Goal: Task Accomplishment & Management: Manage account settings

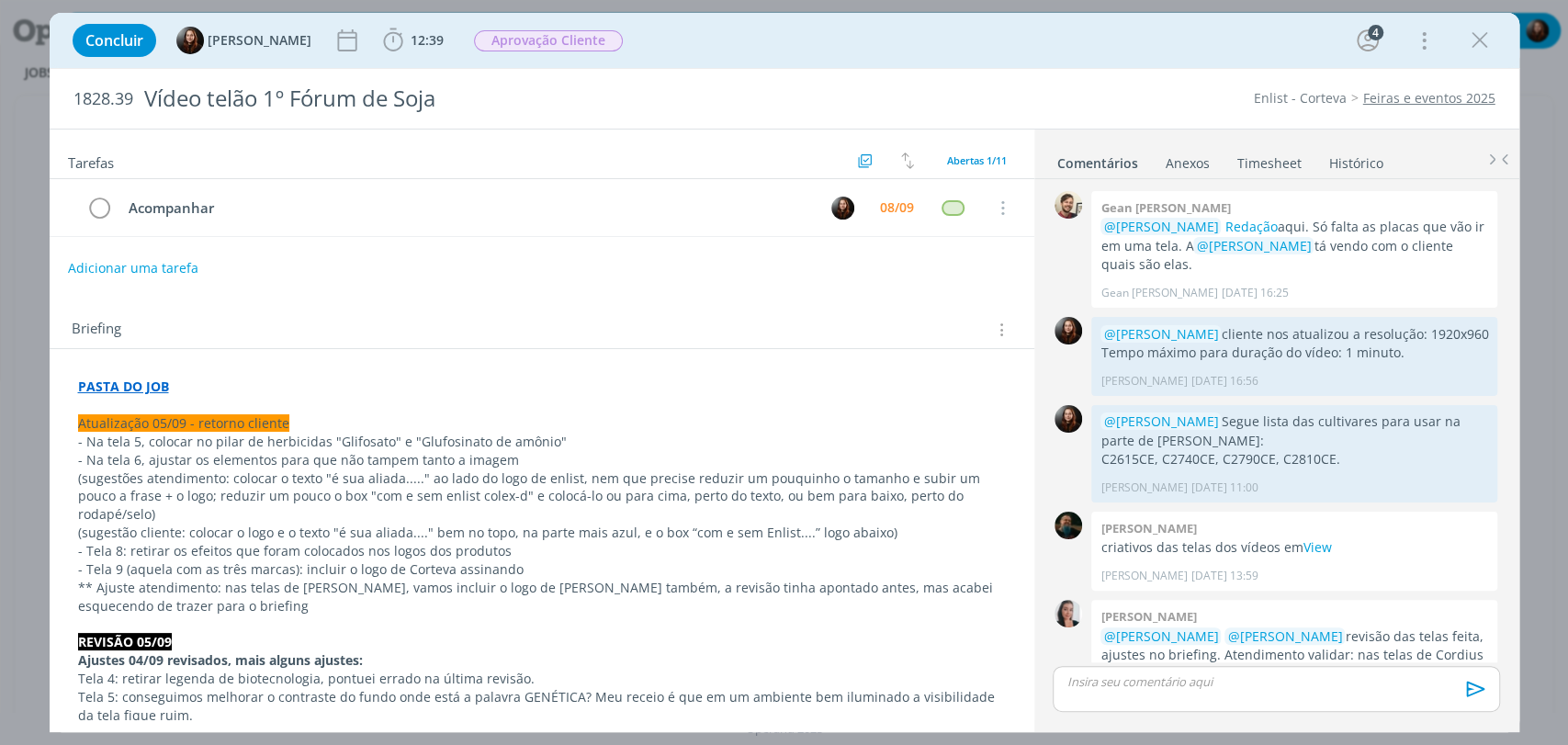
scroll to position [1336, 0]
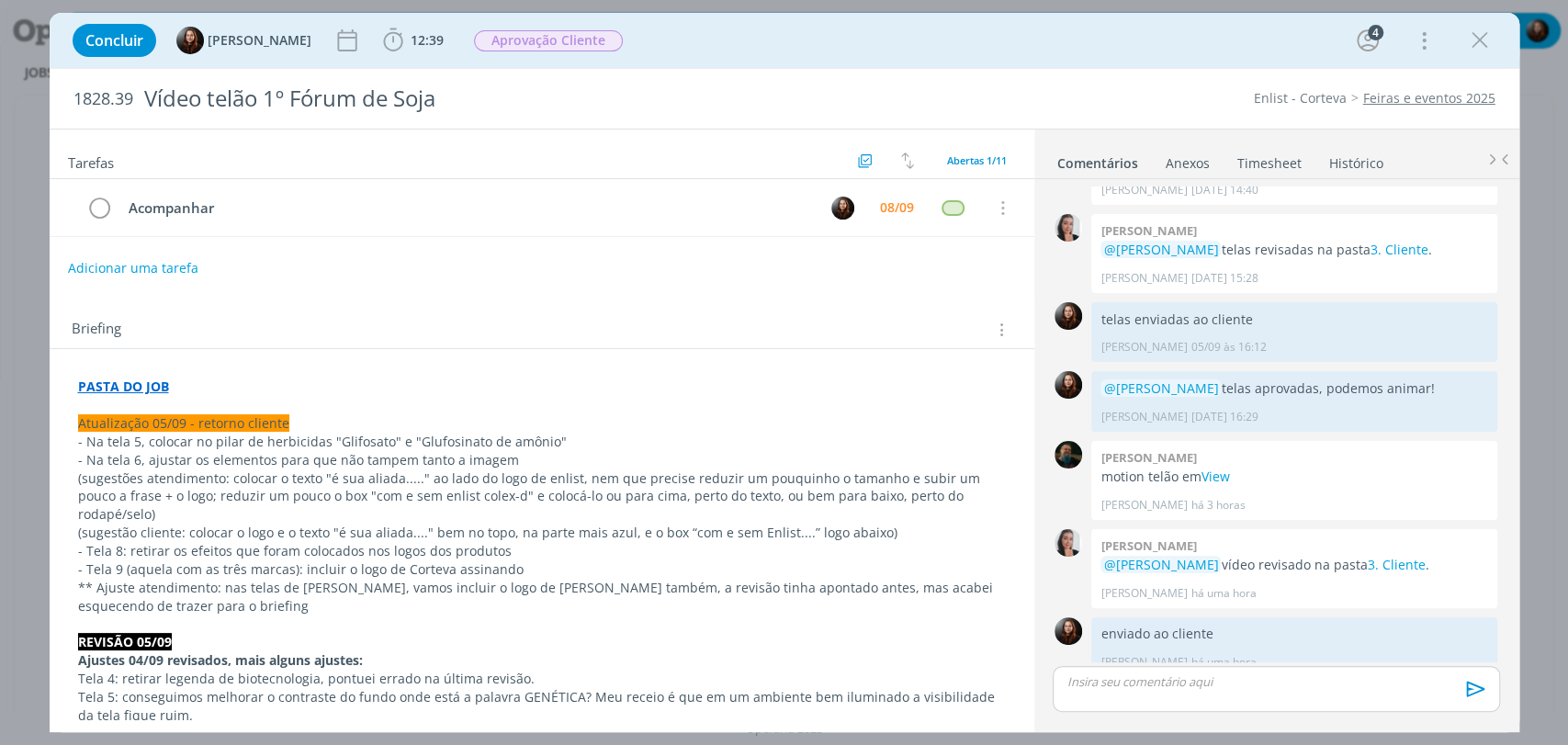
click at [1143, 685] on p "dialog" at bounding box center [1276, 681] width 417 height 17
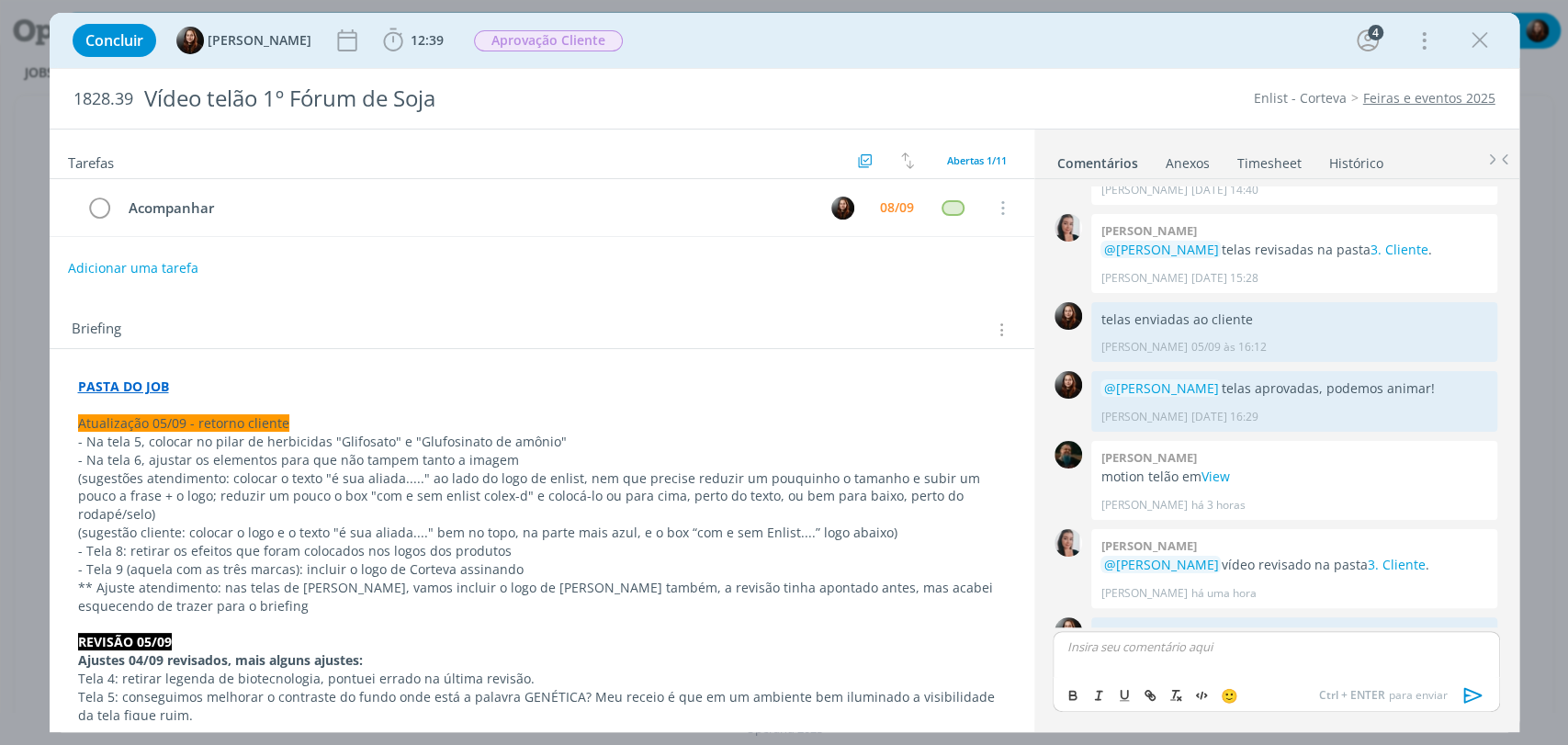
scroll to position [1370, 0]
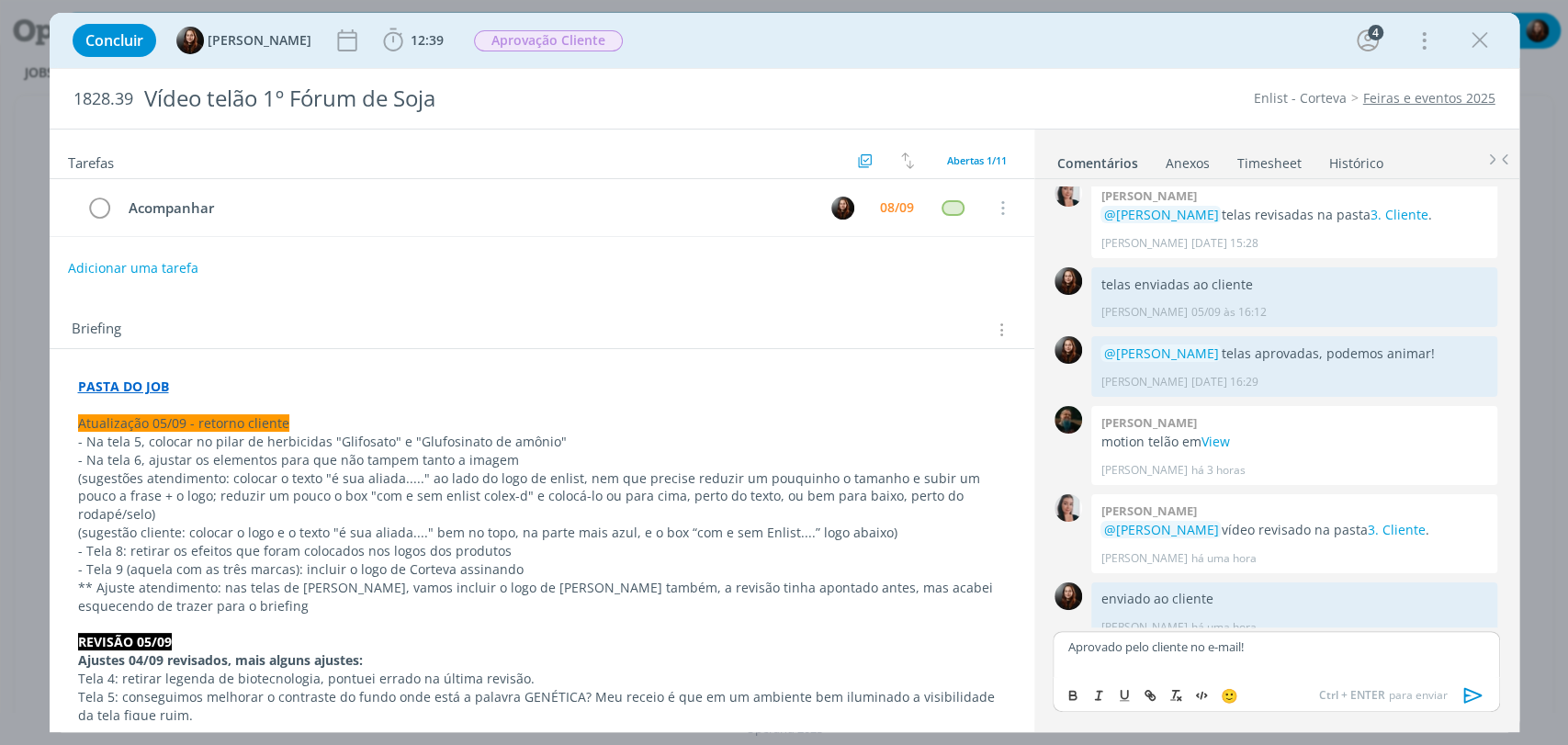
click at [1470, 699] on icon "dialog" at bounding box center [1473, 695] width 19 height 16
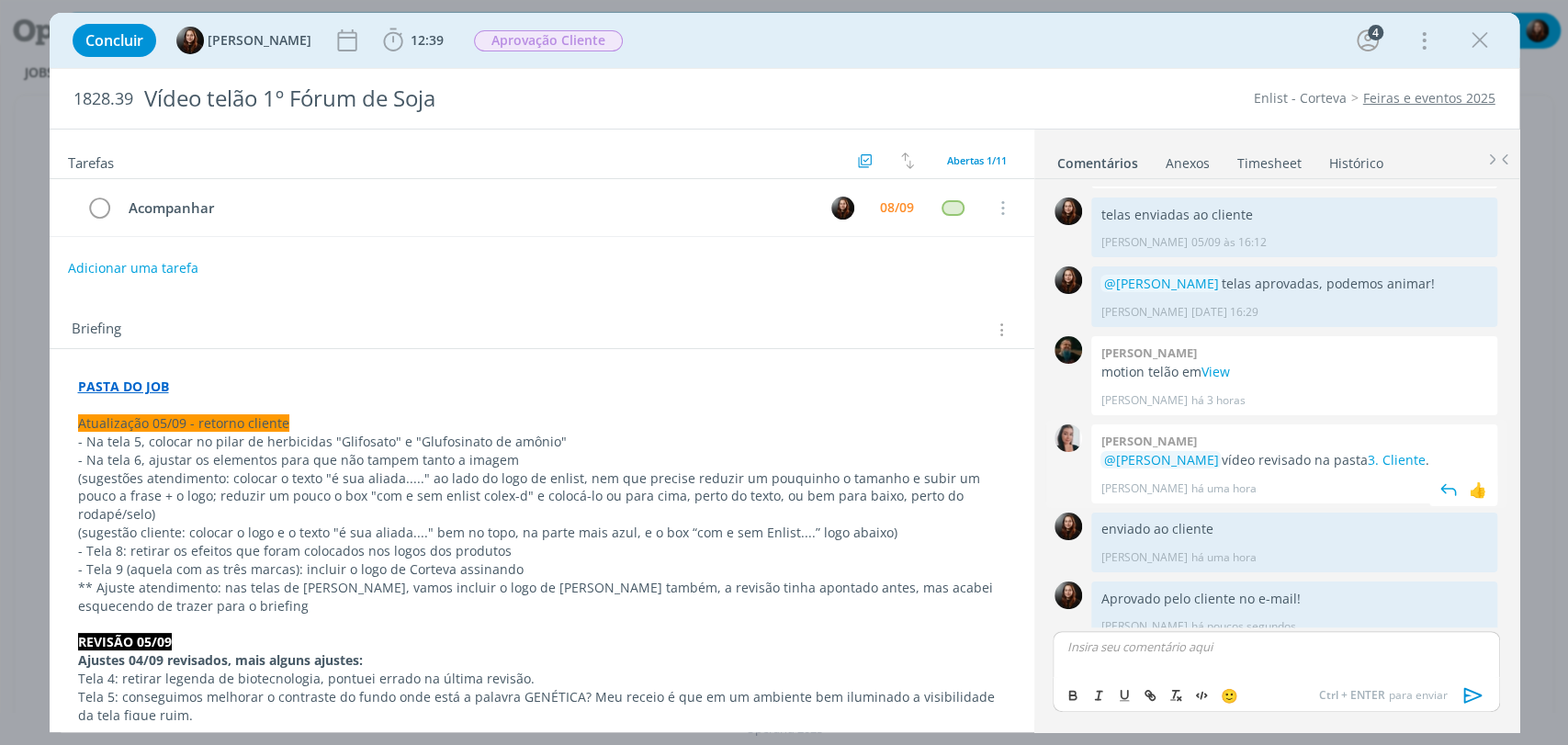
scroll to position [1439, 0]
click at [660, 311] on div "Briefing Briefings Predefinidos Versões do Briefing Ver Briefing do Projeto" at bounding box center [542, 324] width 985 height 49
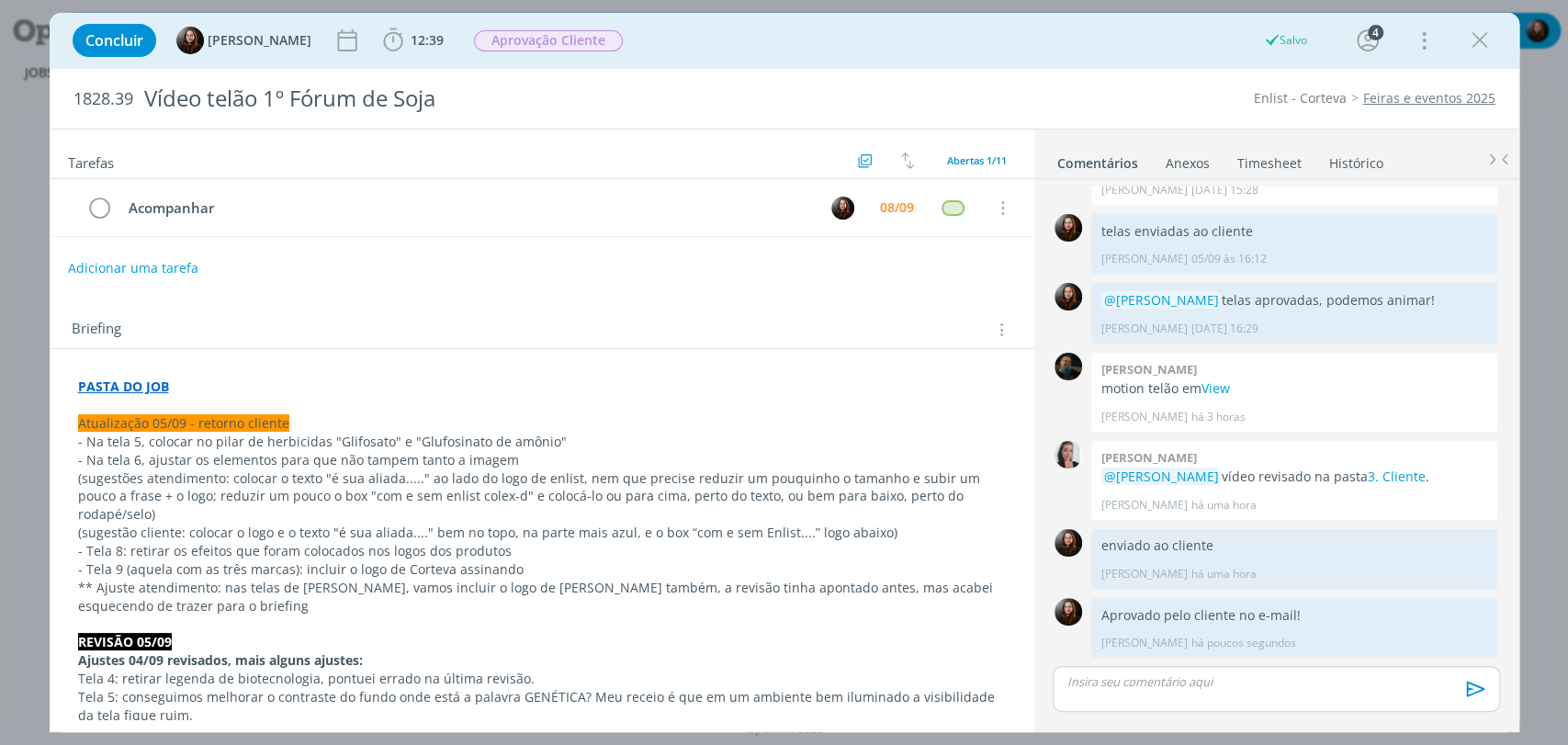
scroll to position [1404, 0]
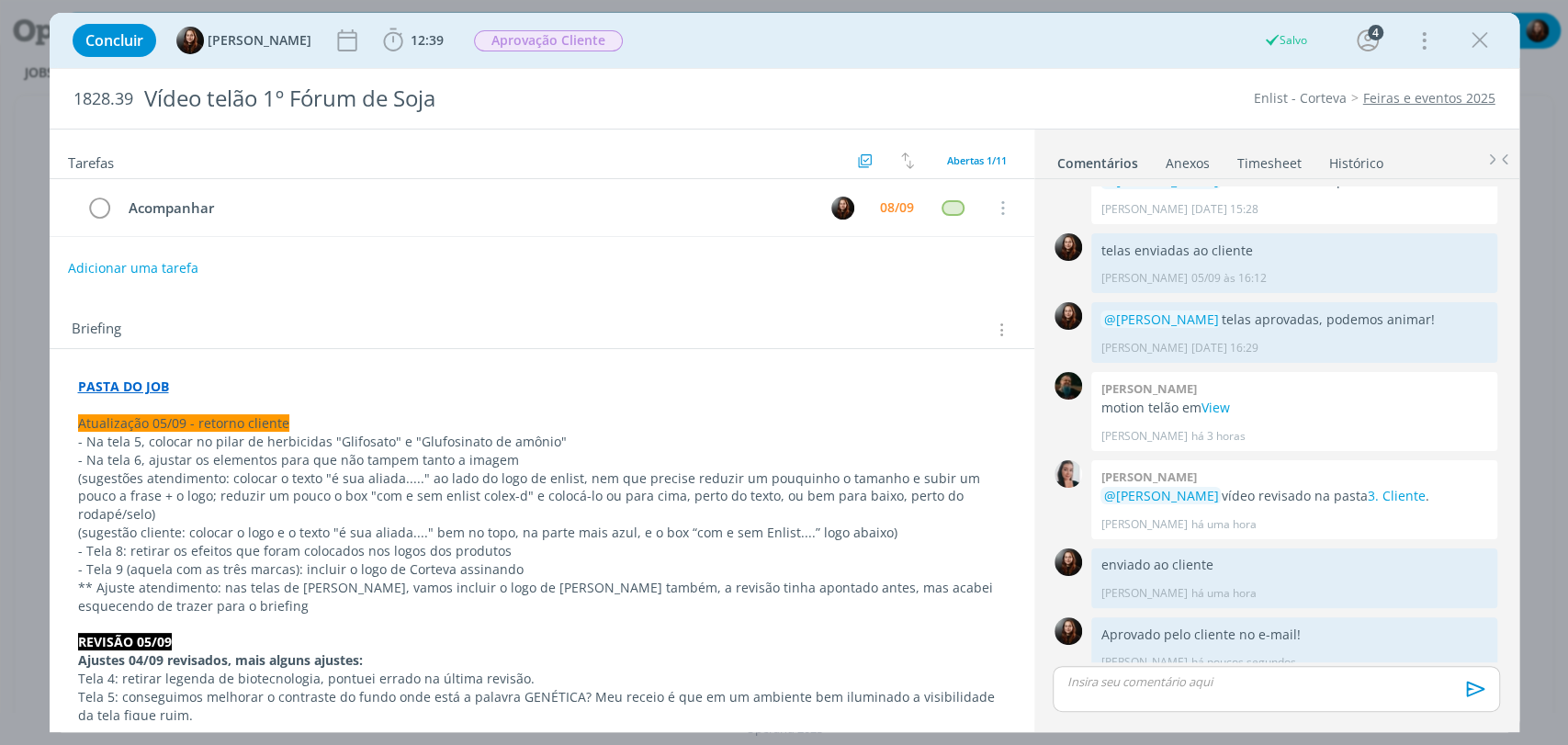
click at [1050, 48] on div "Concluir Eduarda Pereira 12:39 Iniciar Apontar Data * 08/09/2025 Horas * 00:00 …" at bounding box center [784, 40] width 1442 height 44
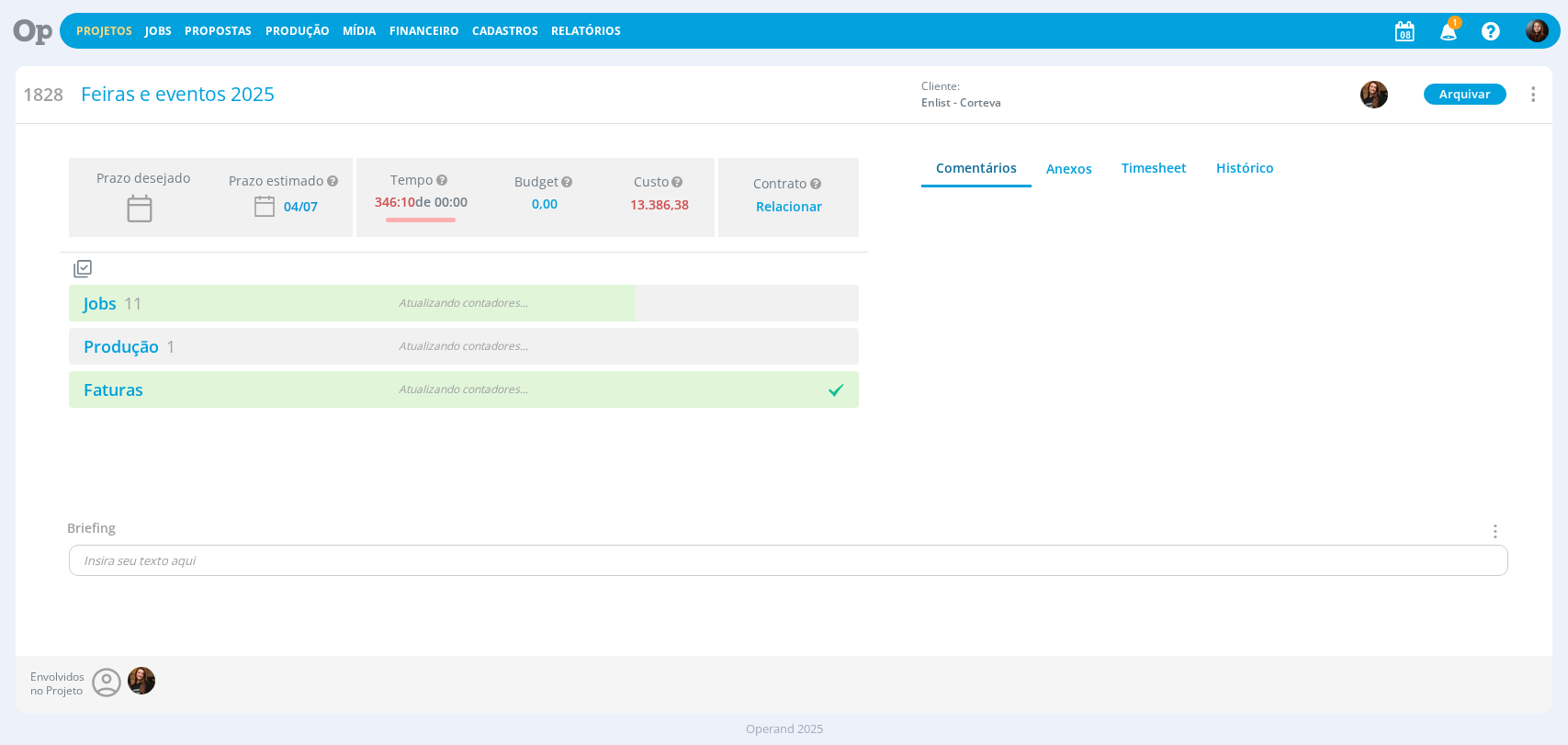
type input "0,00"
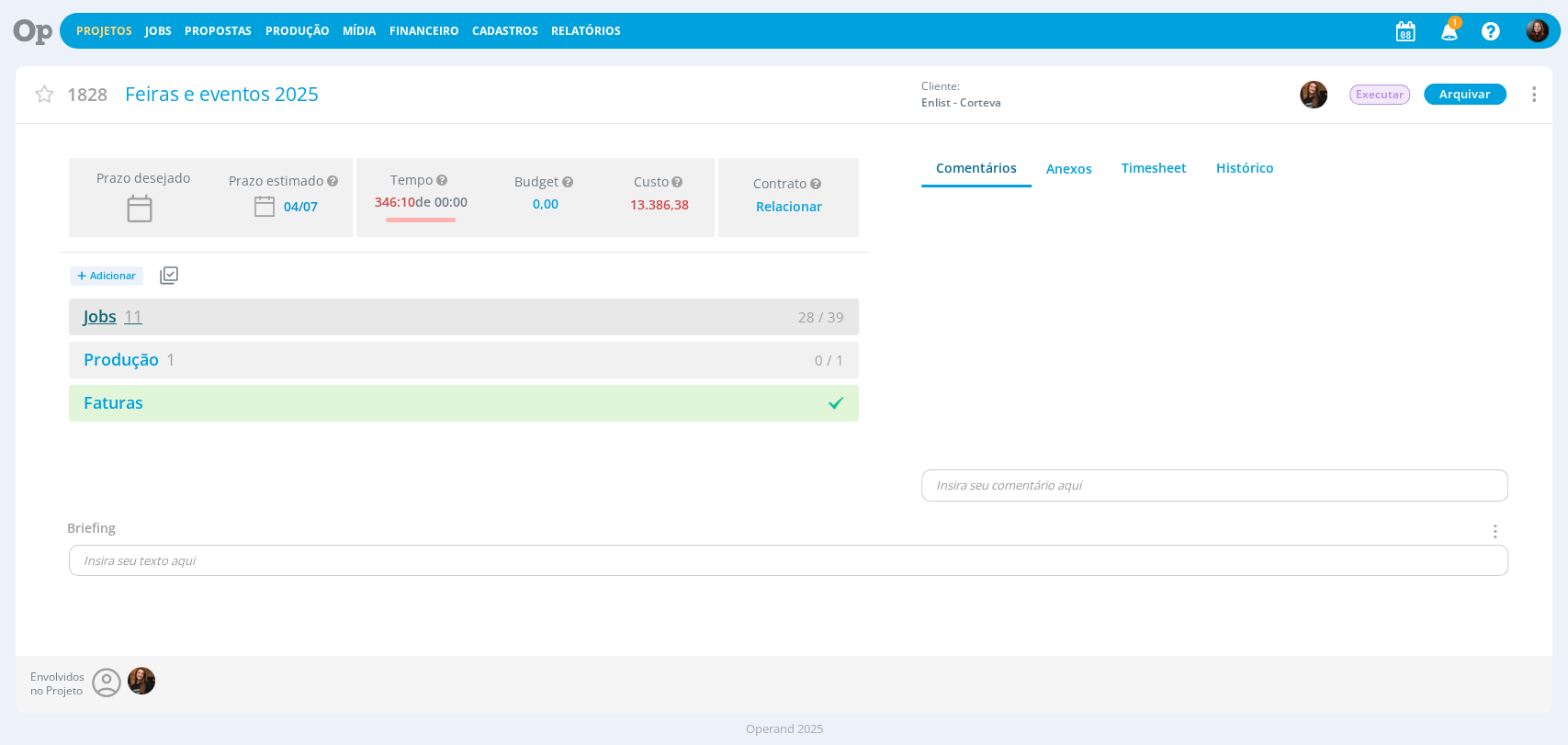
click at [123, 315] on link "Jobs 11" at bounding box center [105, 315] width 74 height 22
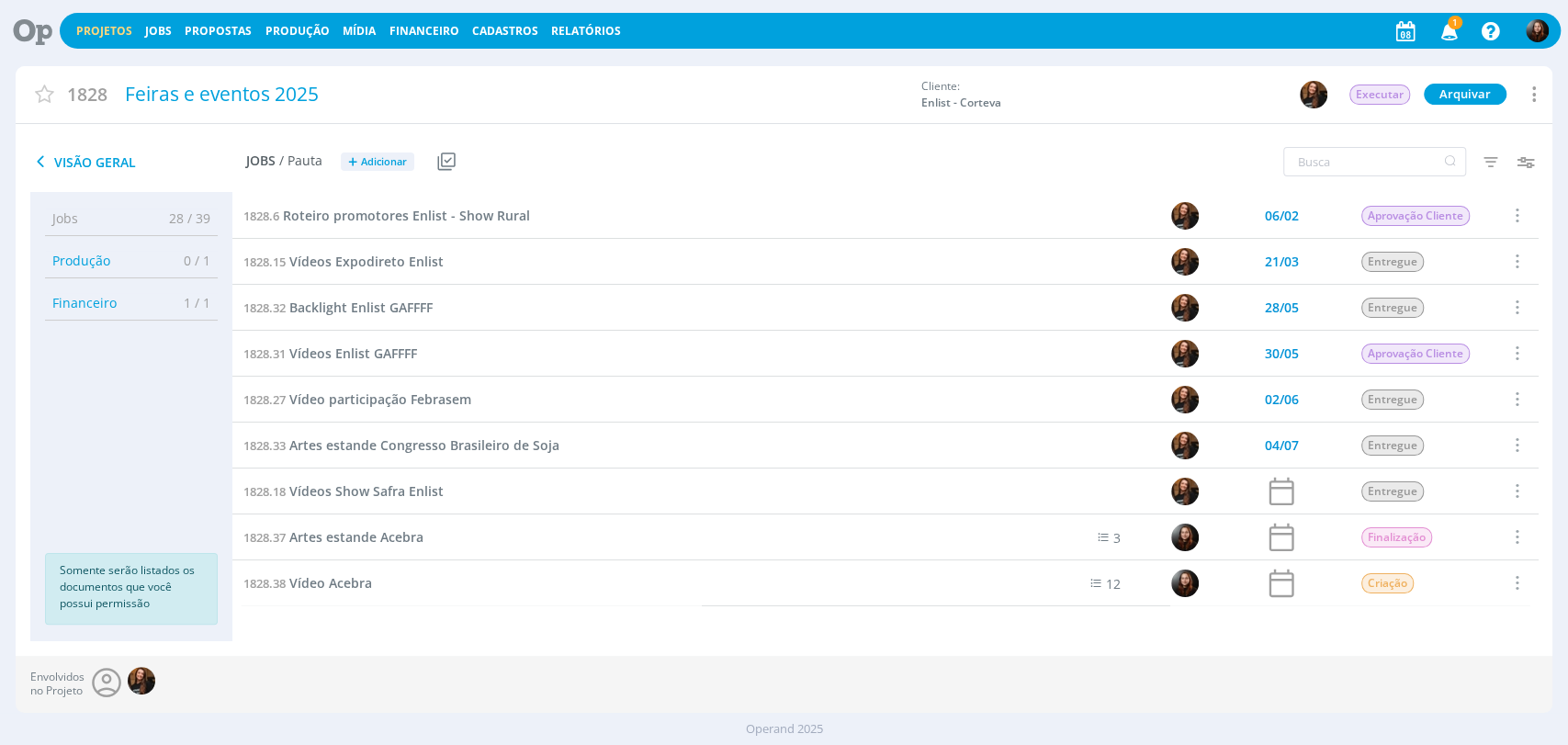
scroll to position [92, 0]
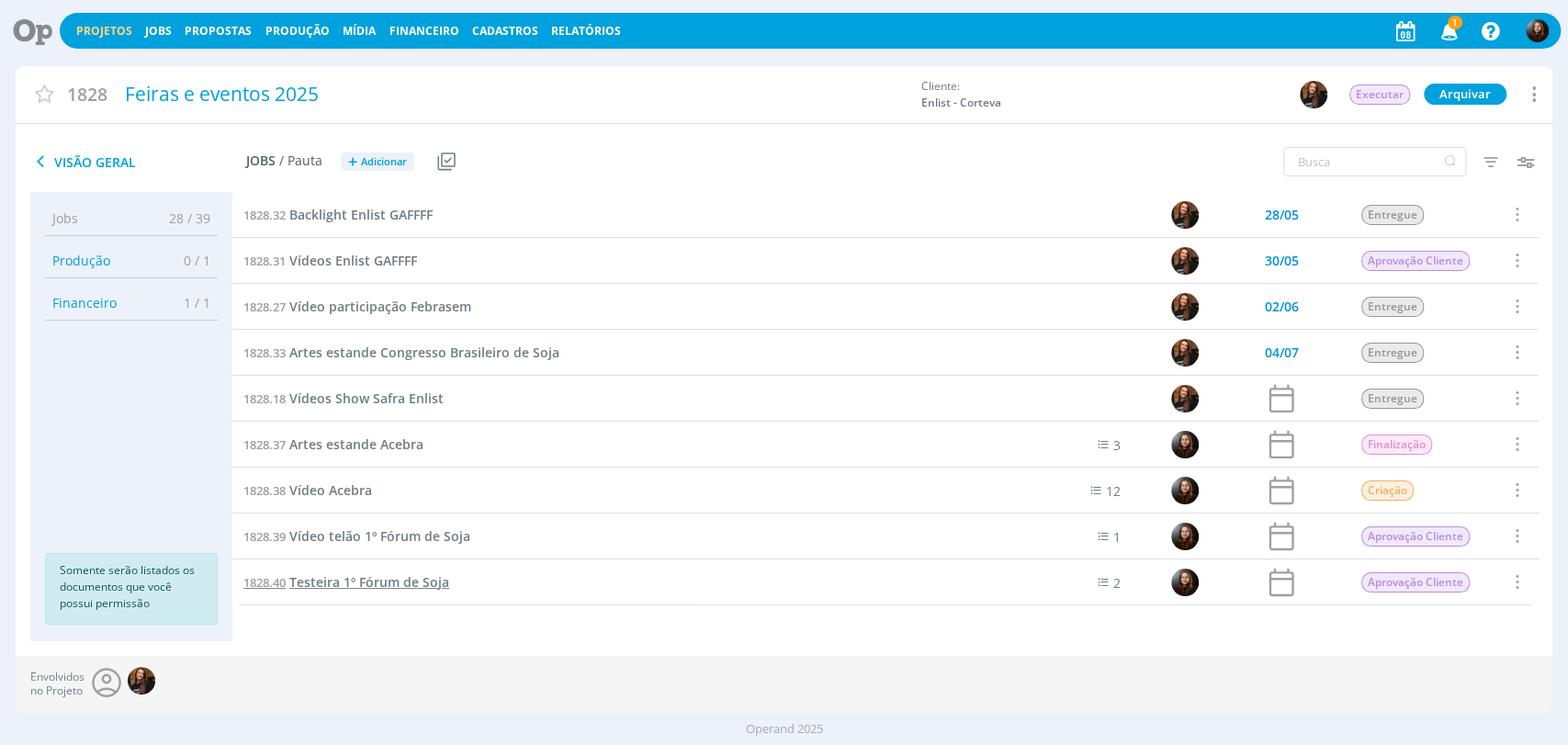
click at [382, 580] on span "Testeira 1º Fórum de Soja" at bounding box center [369, 582] width 160 height 18
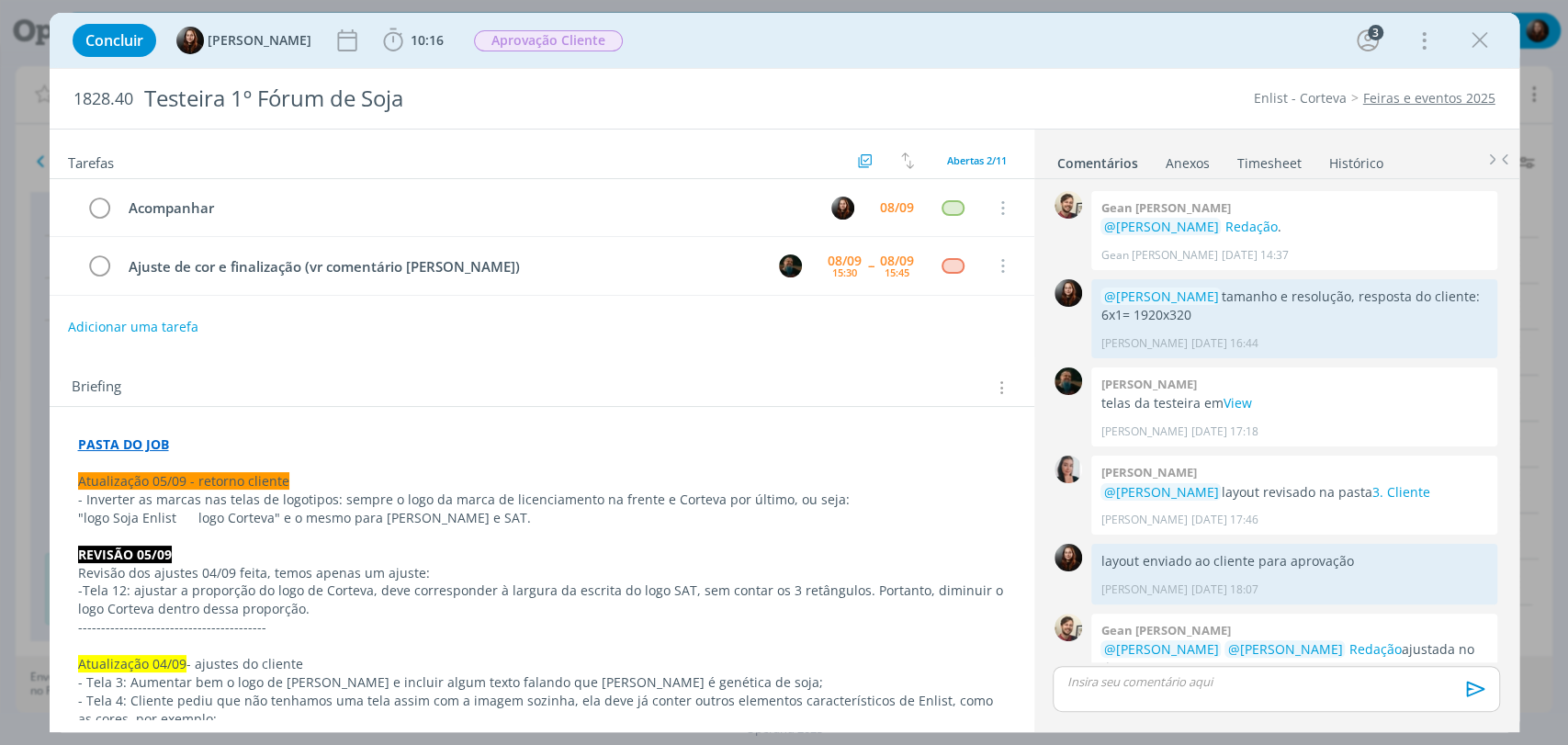
scroll to position [851, 0]
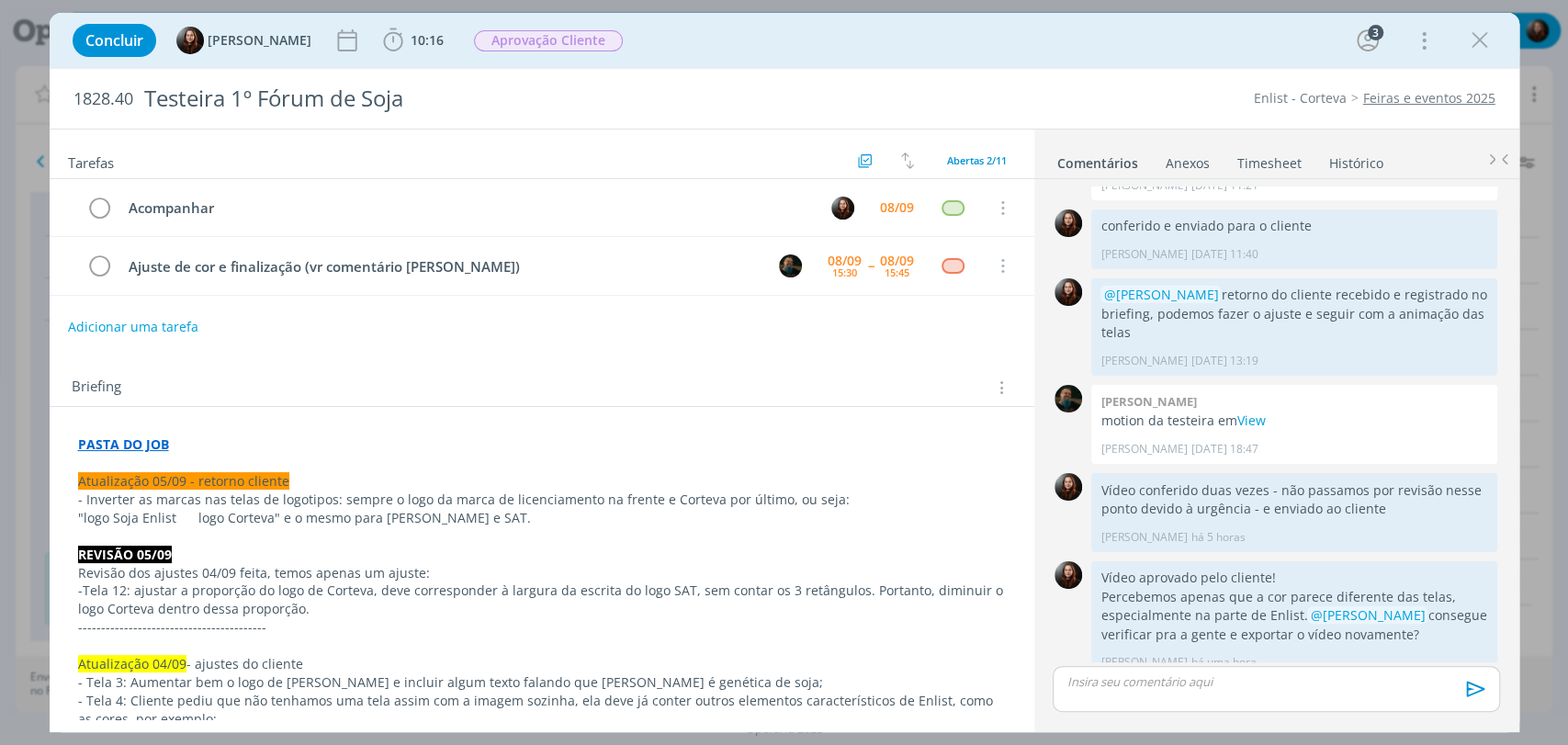
click at [1162, 41] on div "Concluir Eduarda Pereira 10:16 Iniciar Apontar Data * 08/09/2025 Horas * 00:00 …" at bounding box center [784, 40] width 1442 height 44
click at [1252, 412] on link "View" at bounding box center [1250, 421] width 29 height 18
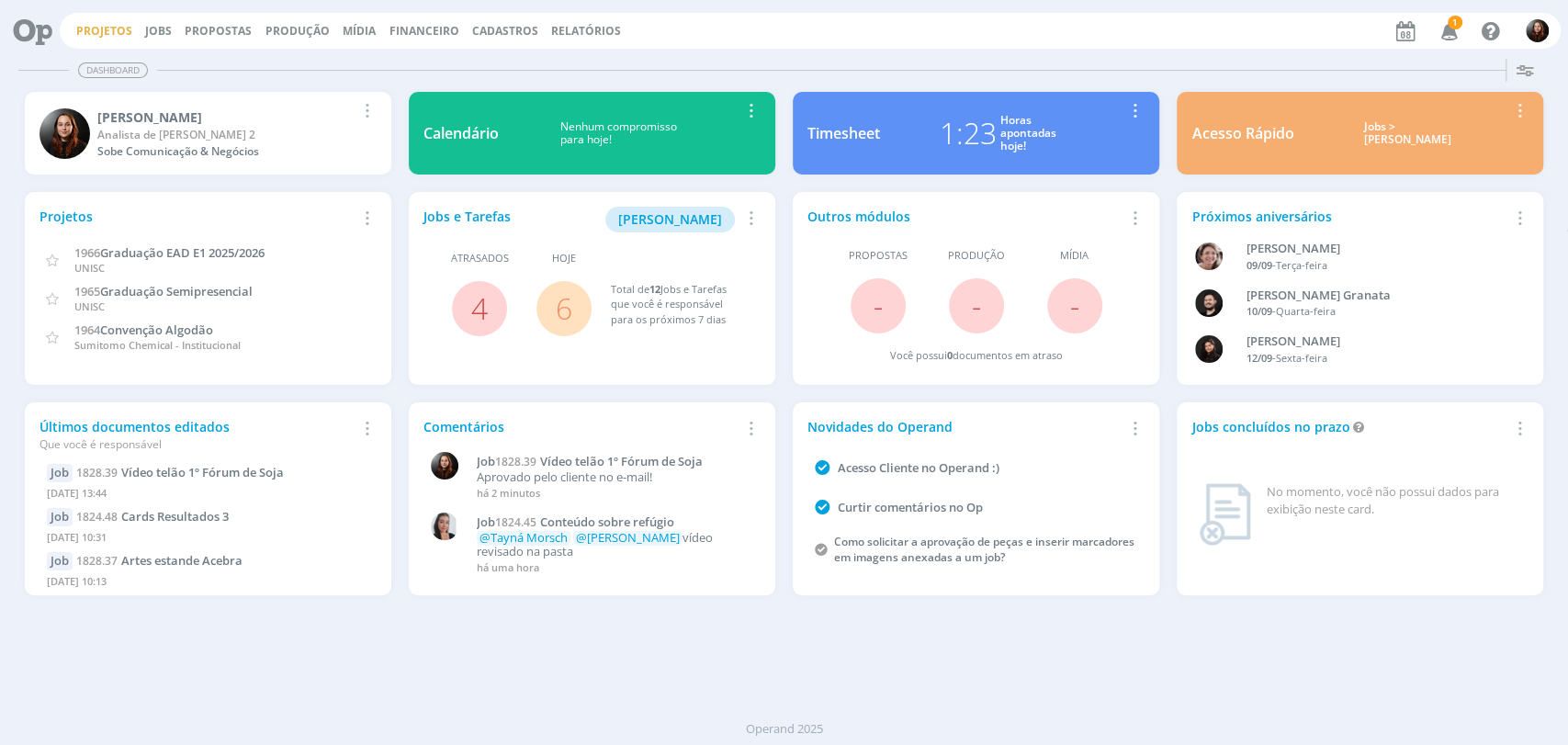
click at [110, 31] on link "Projetos" at bounding box center [104, 30] width 56 height 16
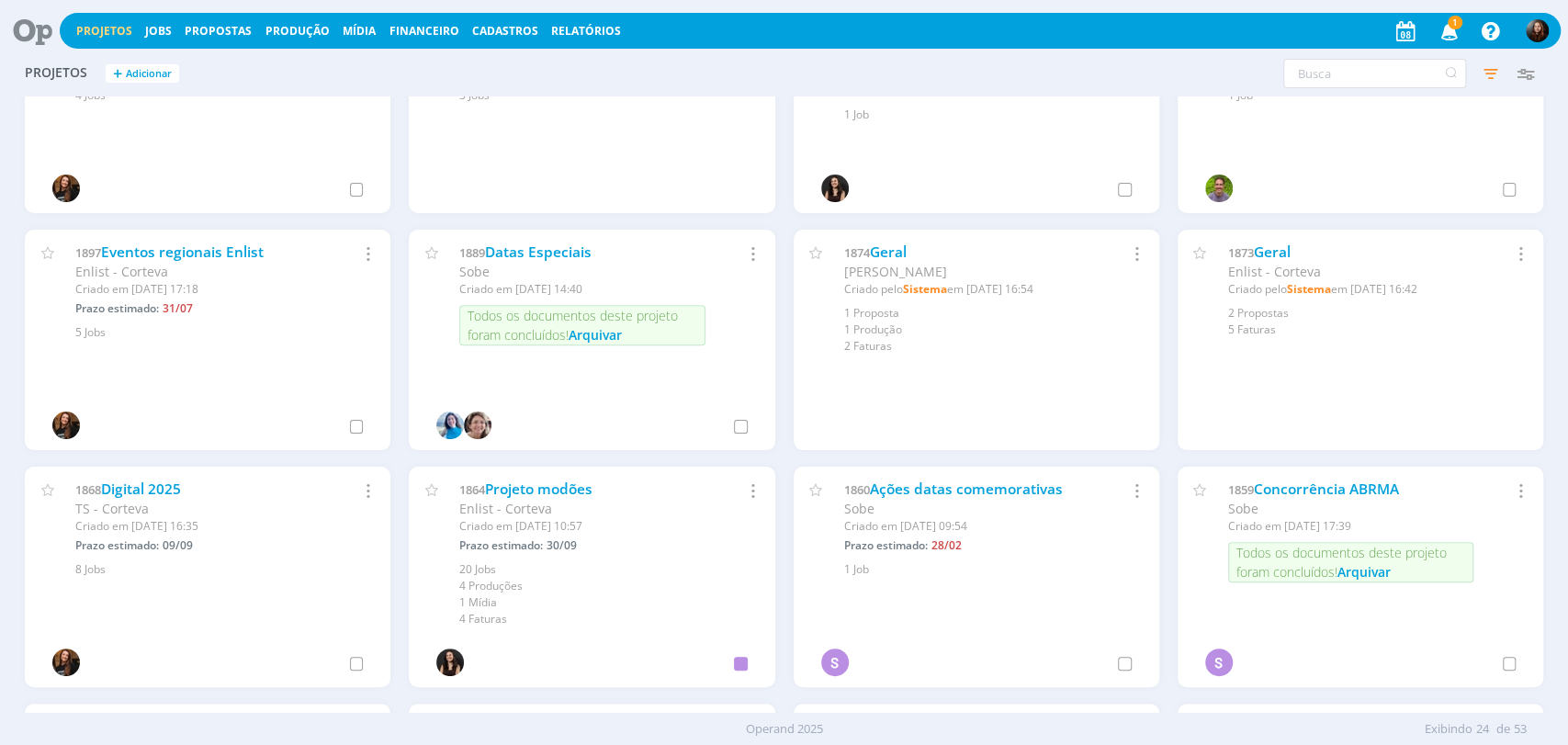
scroll to position [611, 0]
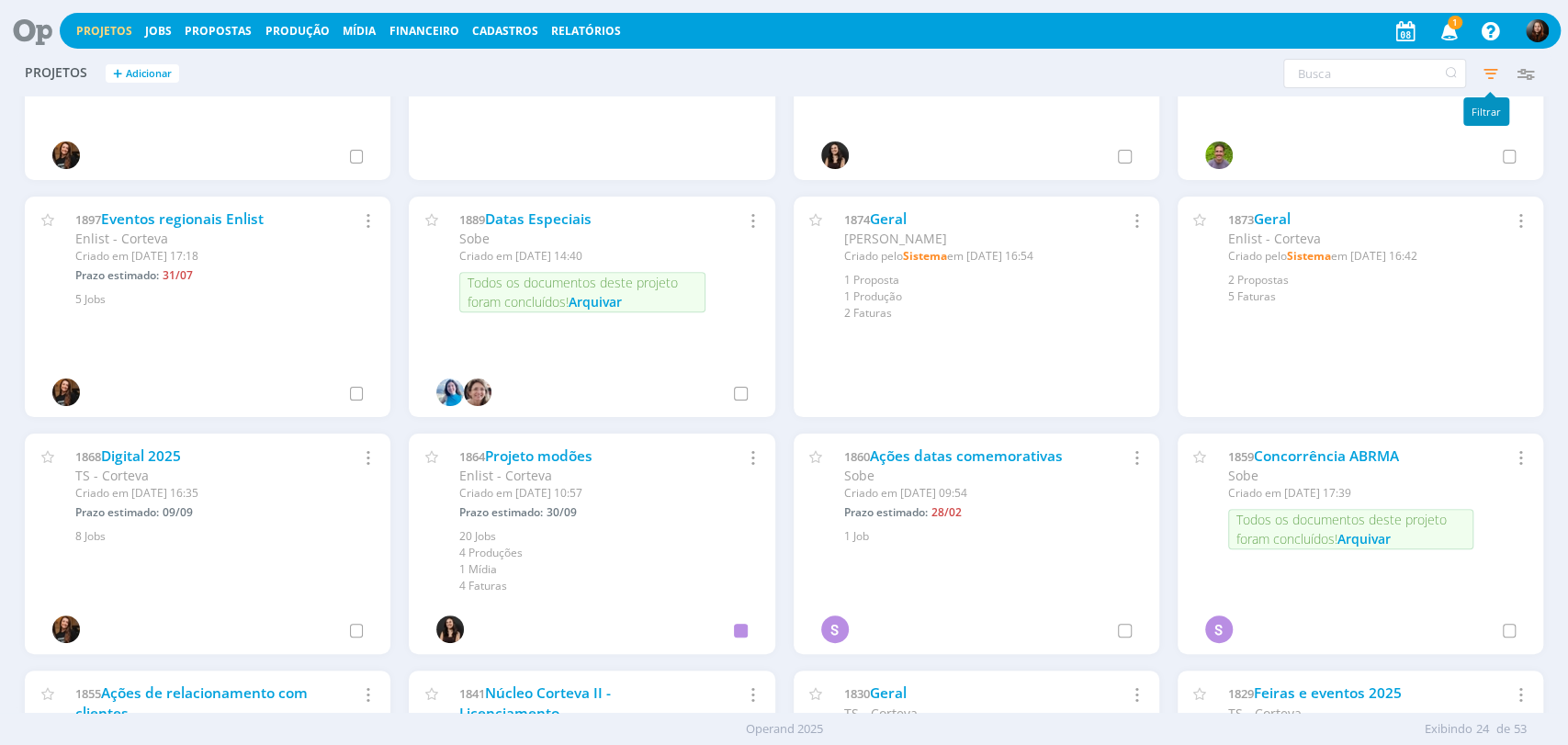
click at [1490, 74] on icon "button" at bounding box center [1490, 74] width 33 height 33
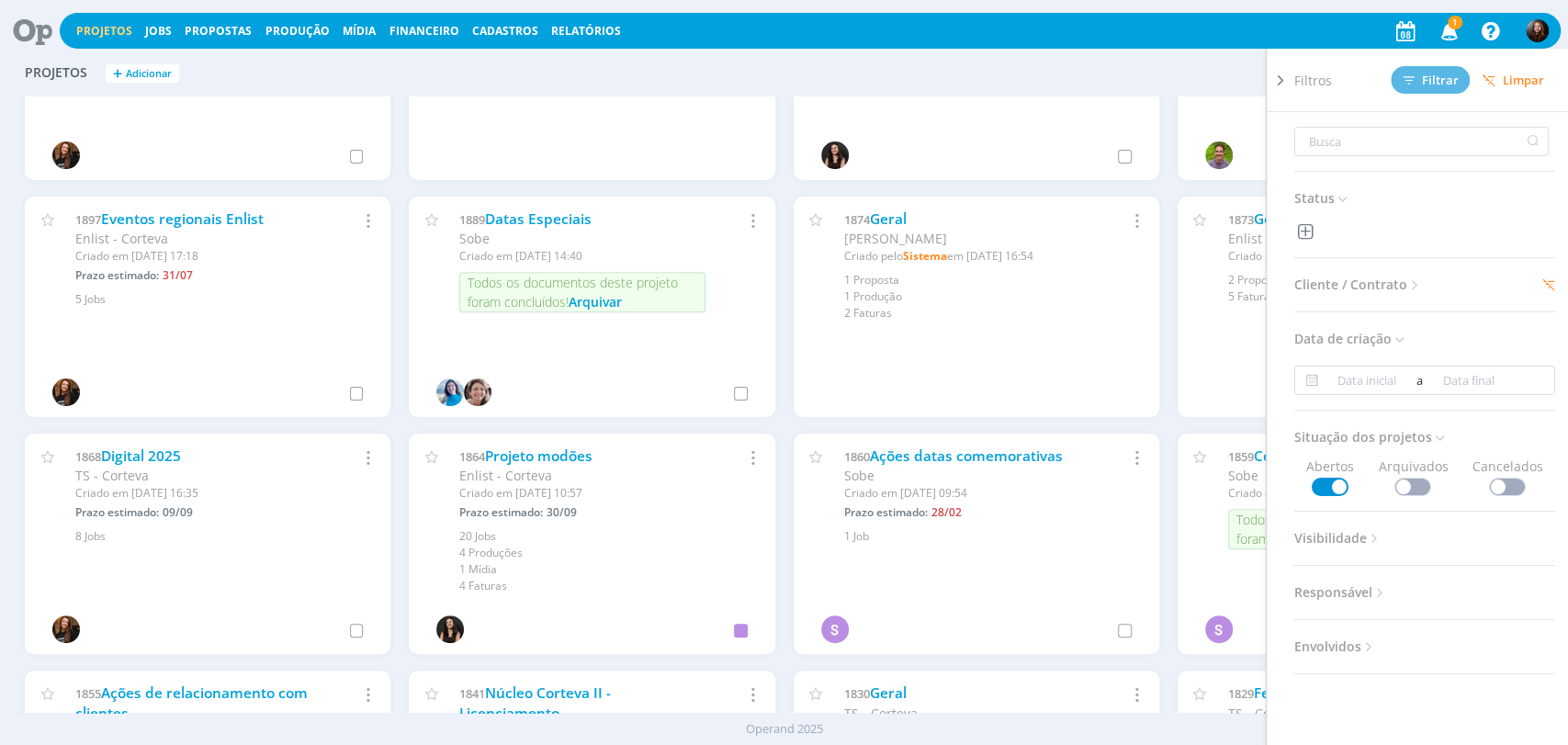
click at [1454, 20] on span "1" at bounding box center [1455, 23] width 15 height 14
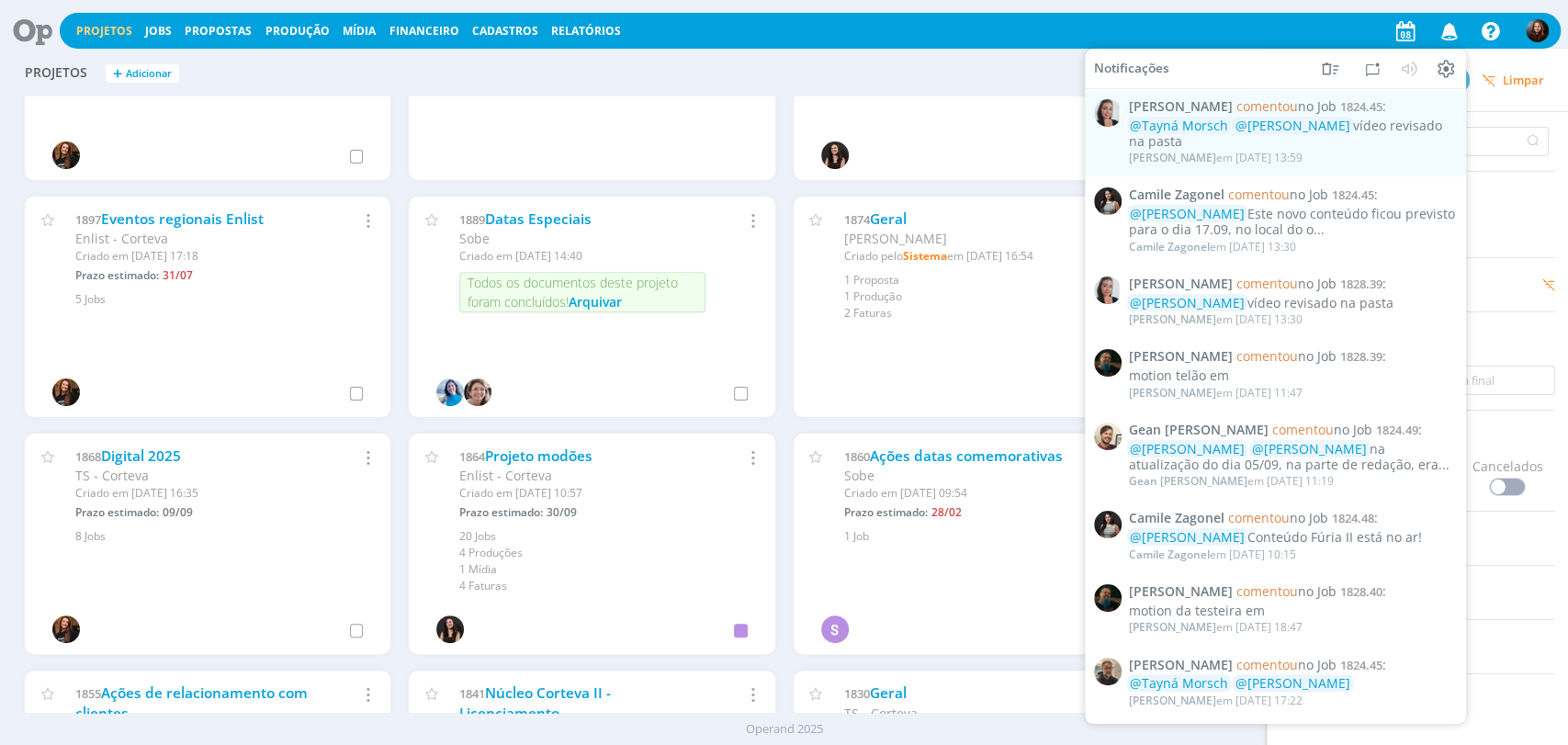
click at [940, 68] on div "Projetos + Adicionar Filtros Filtrar [GEOGRAPHIC_DATA] Status Cliente / Contrat…" at bounding box center [784, 74] width 1538 height 46
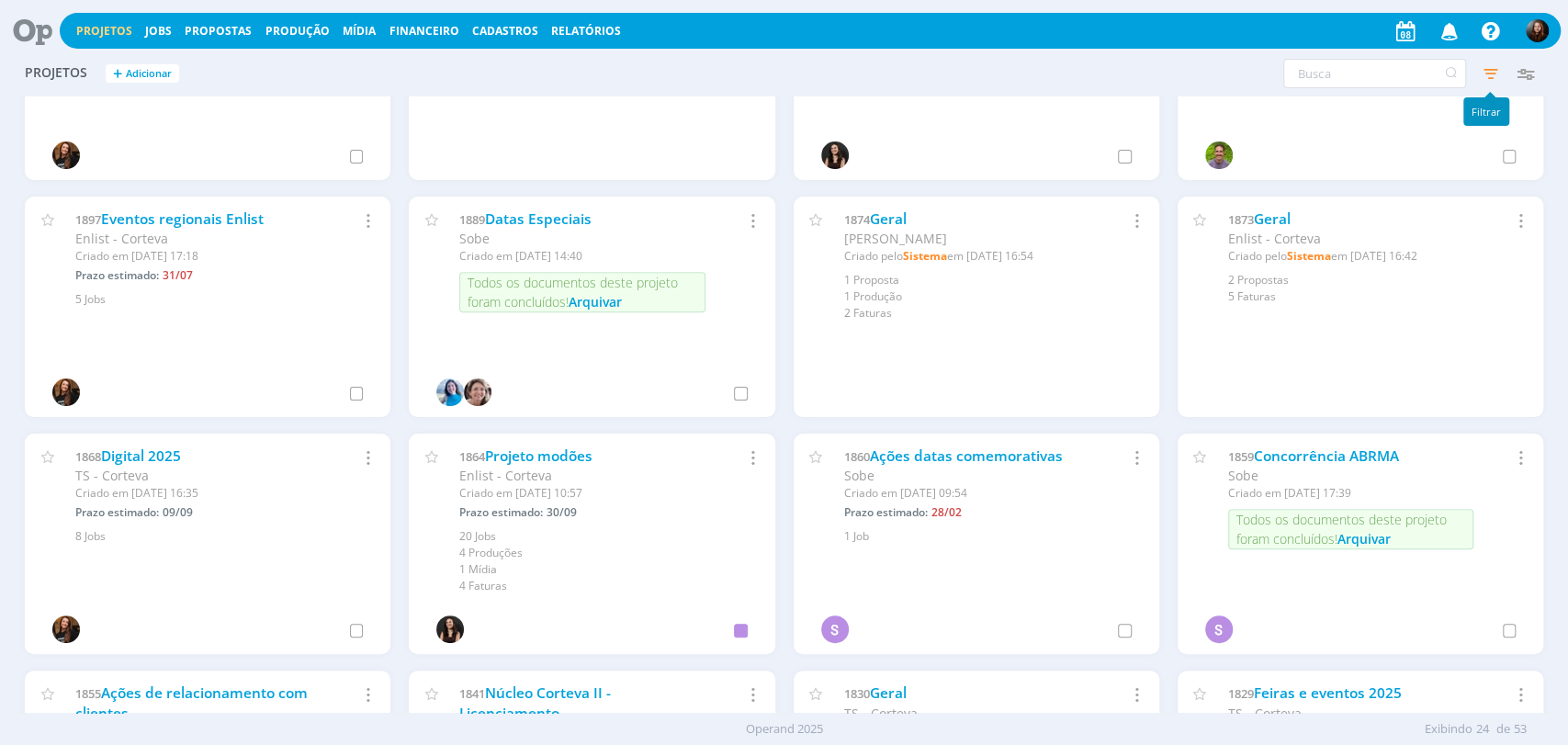
click at [1491, 63] on icon "button" at bounding box center [1490, 74] width 33 height 33
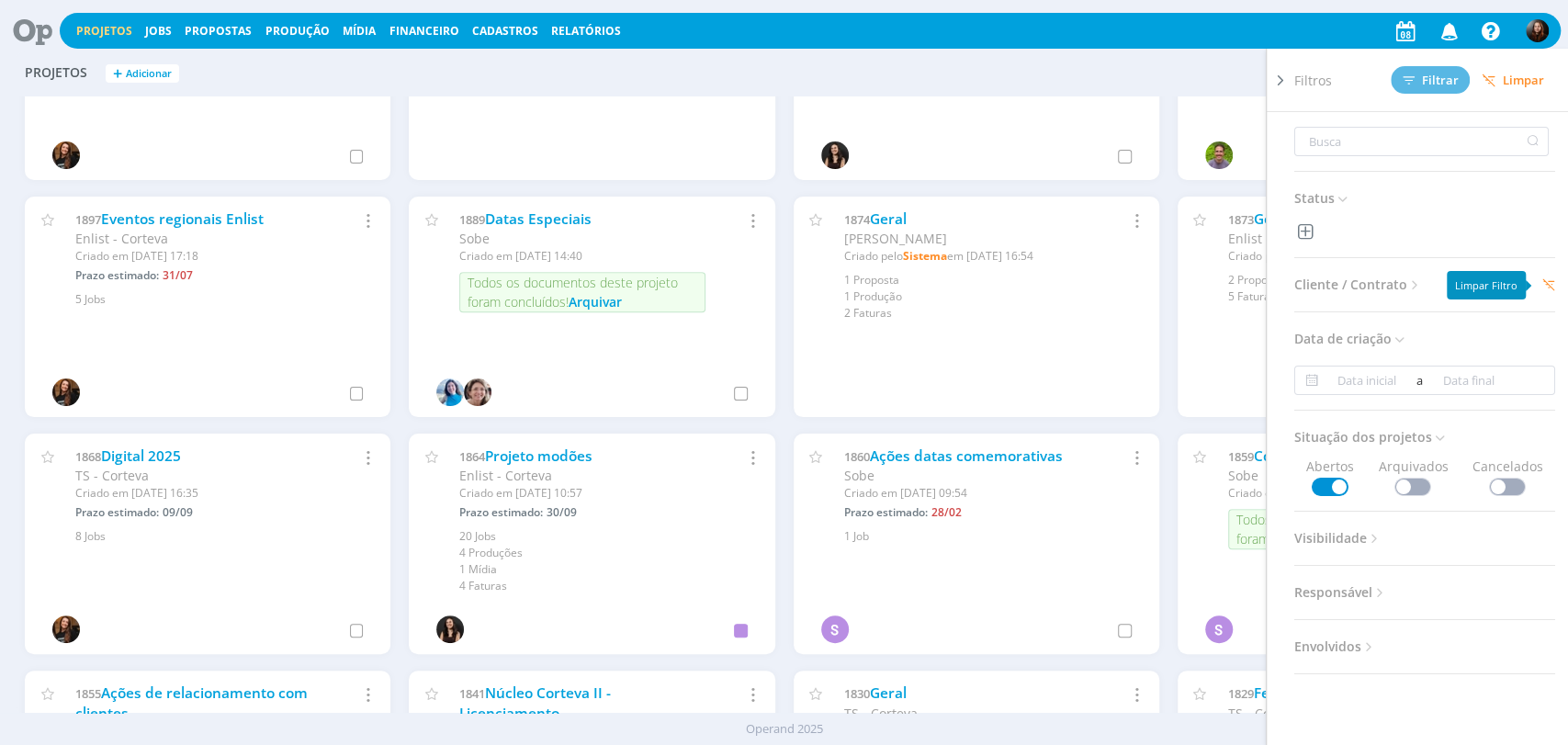
click at [1543, 281] on icon at bounding box center [1549, 285] width 12 height 12
click at [1410, 279] on icon at bounding box center [1416, 285] width 16 height 16
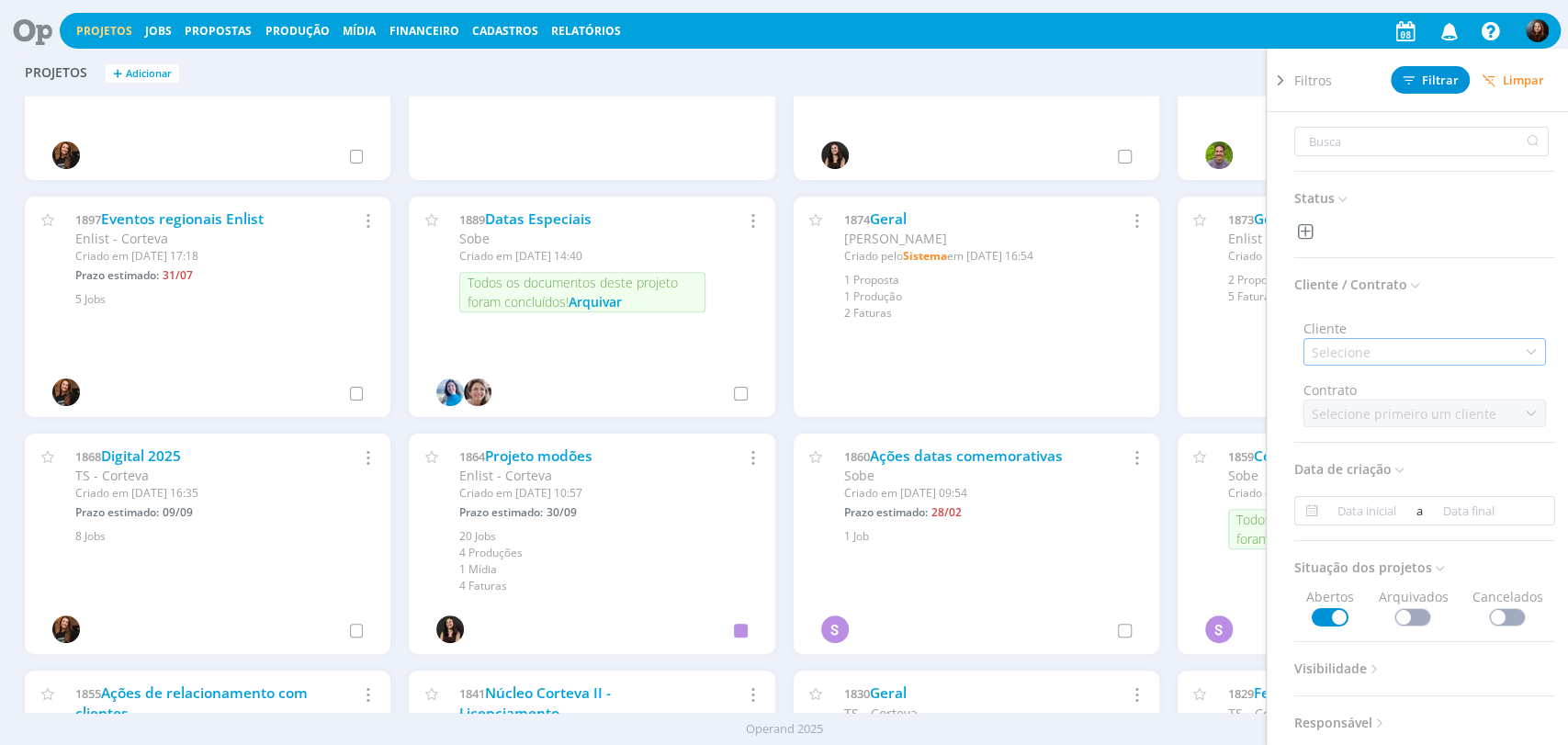
click at [1409, 345] on div "Selecione" at bounding box center [1424, 352] width 243 height 28
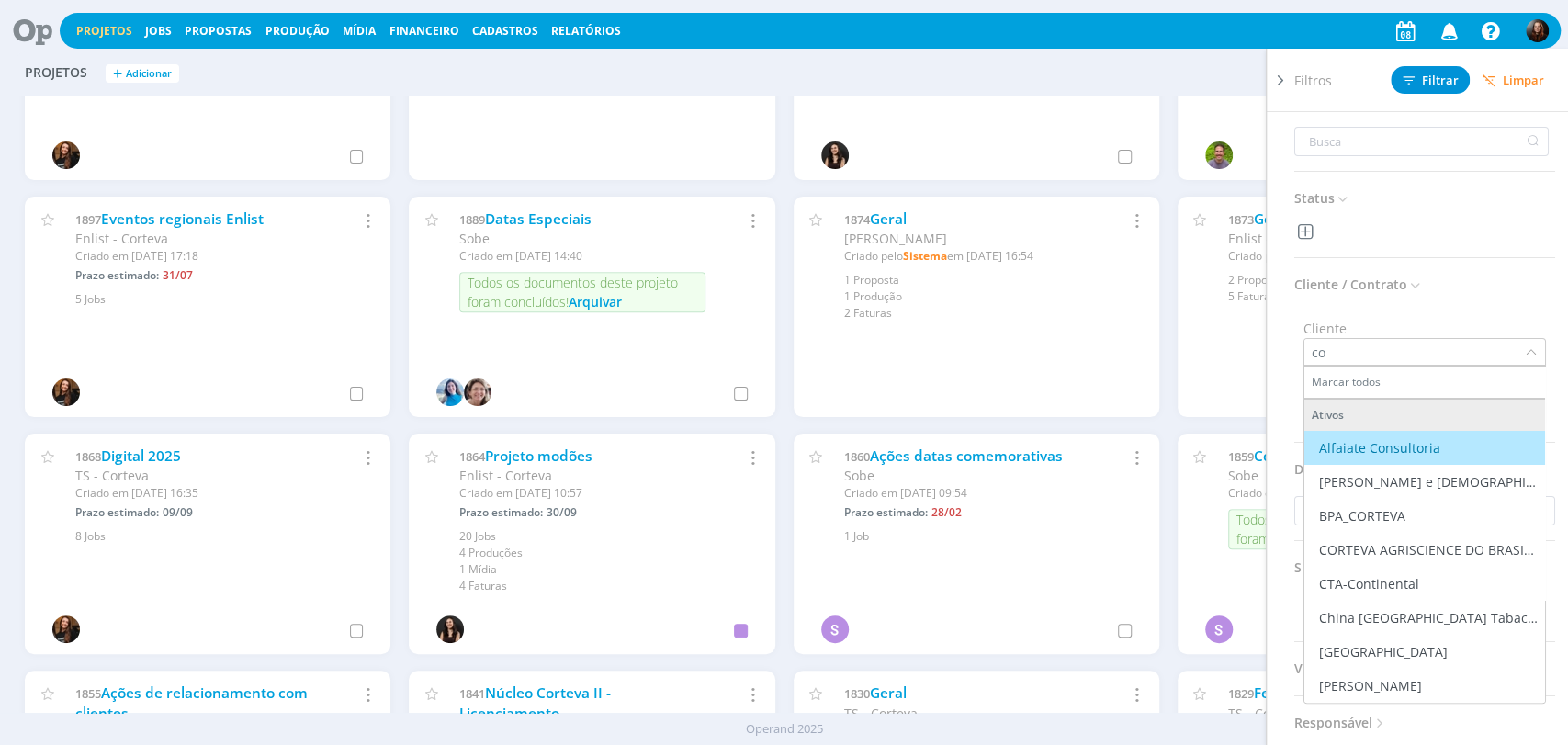
type input "cor"
drag, startPoint x: 1352, startPoint y: 355, endPoint x: 1274, endPoint y: 355, distance: 78.0
click at [1274, 355] on div "Filtros Filtrar Limpar Status Cliente / Contrato Cliente cor Marcar todos Ativo…" at bounding box center [1418, 397] width 303 height 696
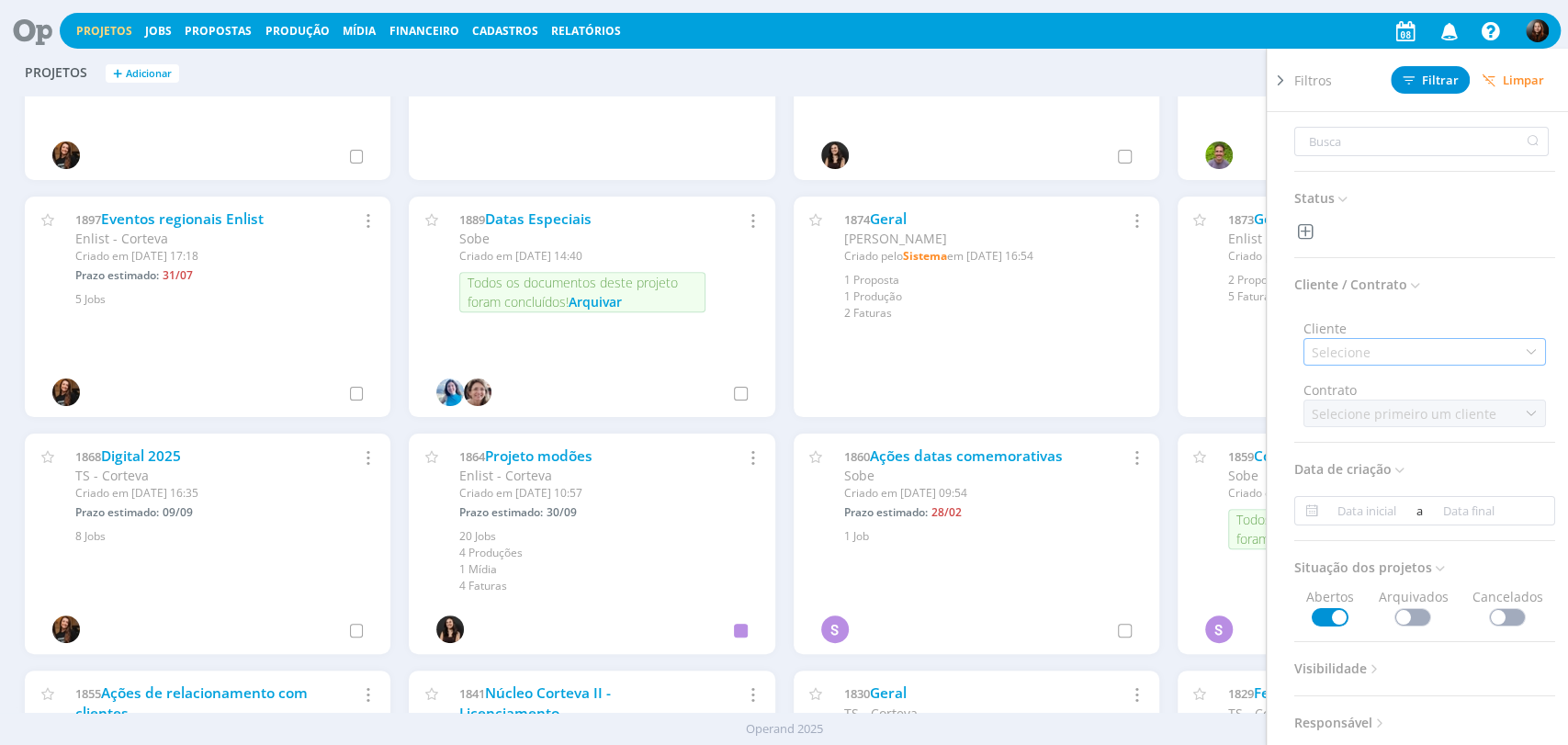
click at [1338, 359] on div "Selecione" at bounding box center [1344, 353] width 63 height 20
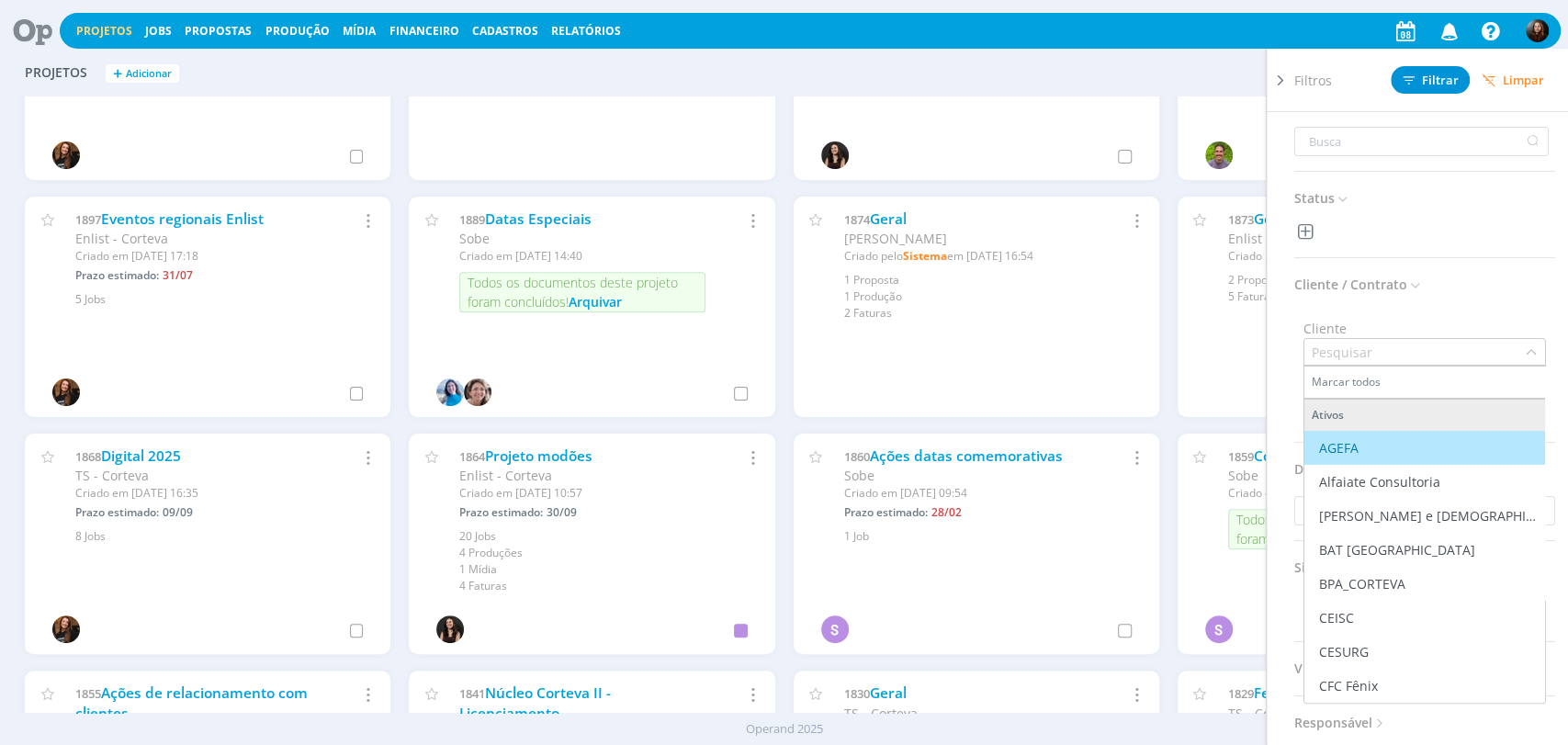
click at [1338, 349] on input "text" at bounding box center [1415, 352] width 220 height 26
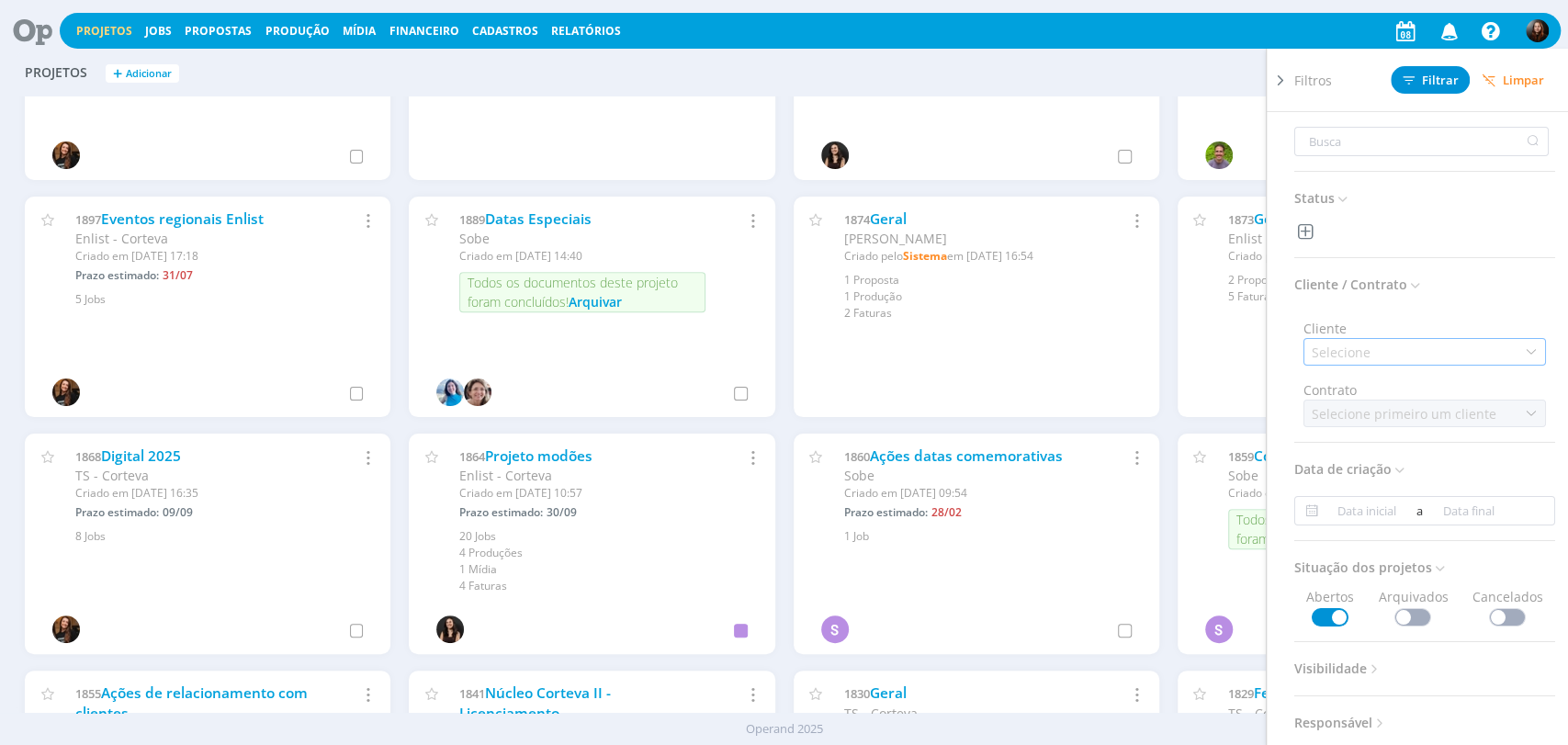
click at [1336, 357] on div "Selecione" at bounding box center [1344, 353] width 63 height 20
type input "enl"
click at [1392, 441] on div "Enlist - Corteva" at bounding box center [1365, 448] width 92 height 20
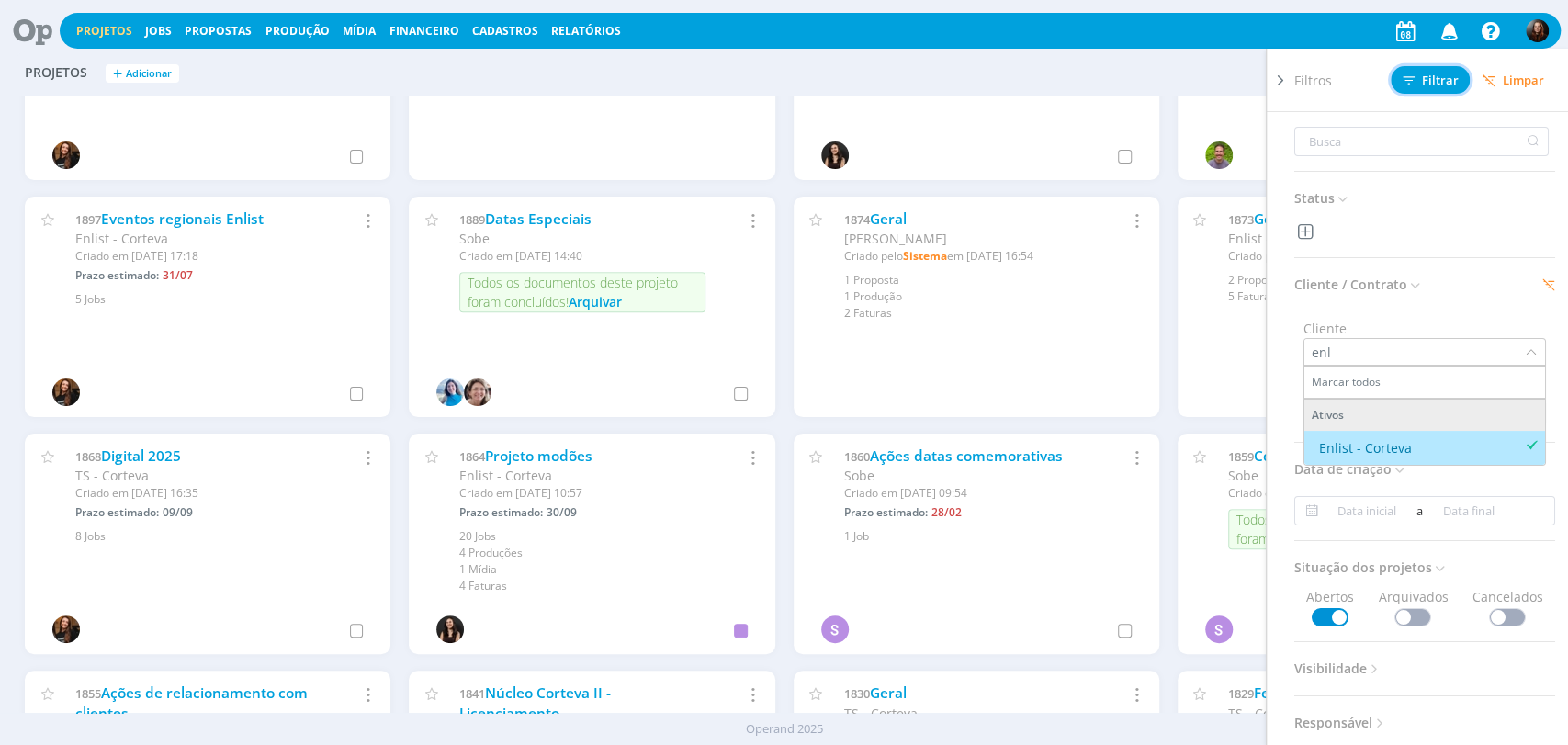
click at [1435, 75] on span "Filtrar" at bounding box center [1430, 81] width 56 height 12
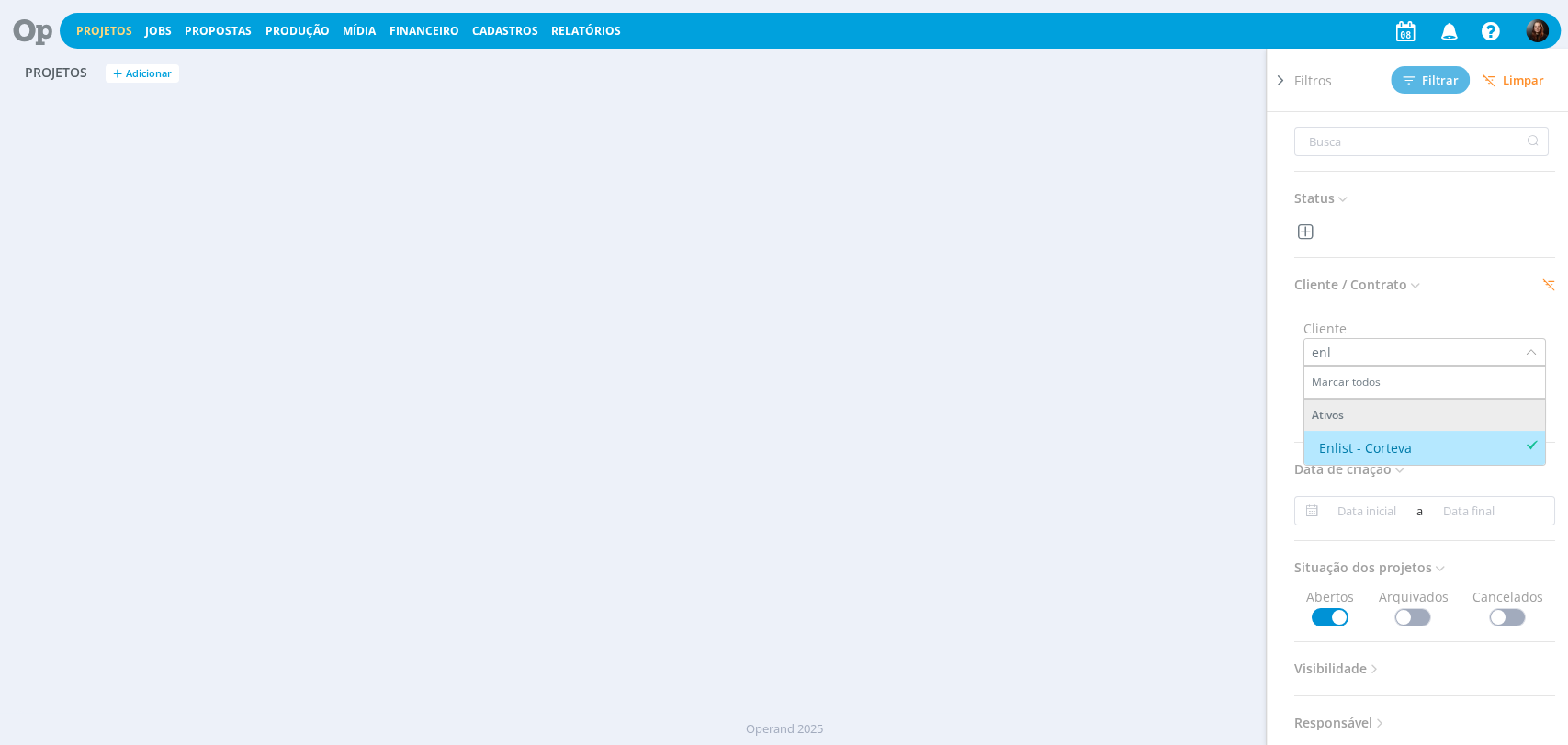
scroll to position [0, 0]
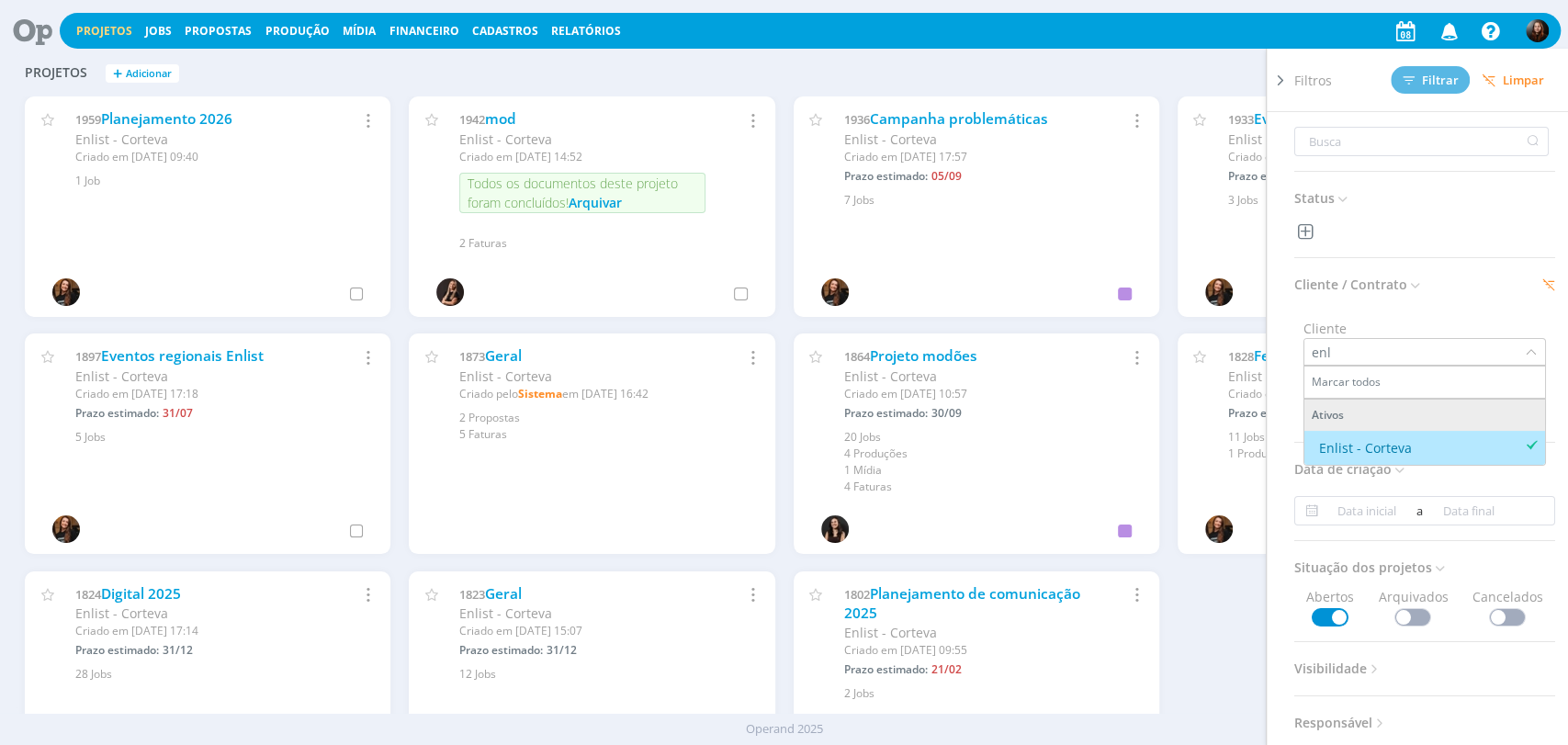
click at [1274, 80] on icon at bounding box center [1280, 81] width 19 height 20
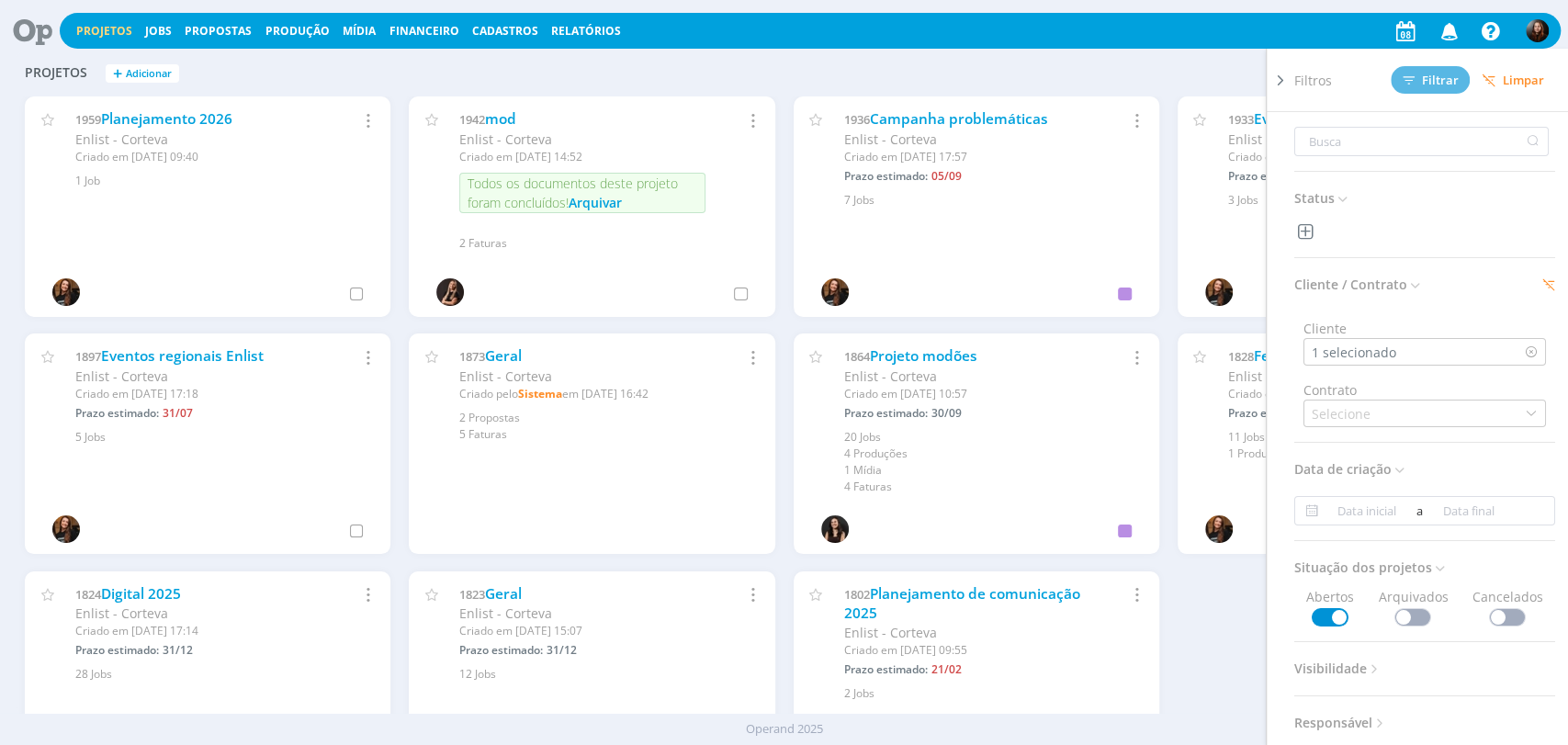
click at [1185, 63] on div "Filtros Filtrar Limpar Status Cliente / Contrato Cliente 1 selecionado Contrato…" at bounding box center [1264, 74] width 557 height 29
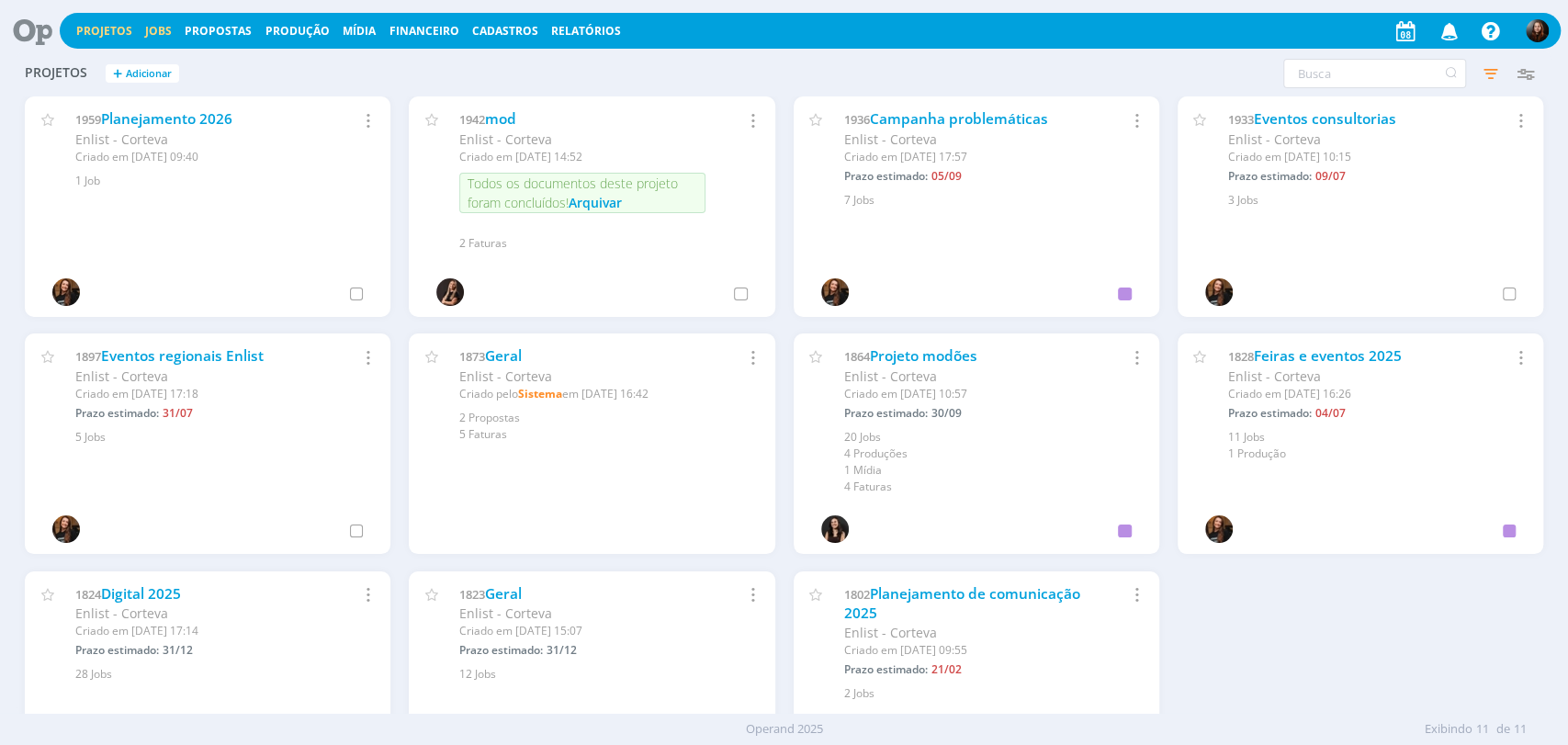
click at [150, 30] on link "Jobs" at bounding box center [158, 30] width 27 height 16
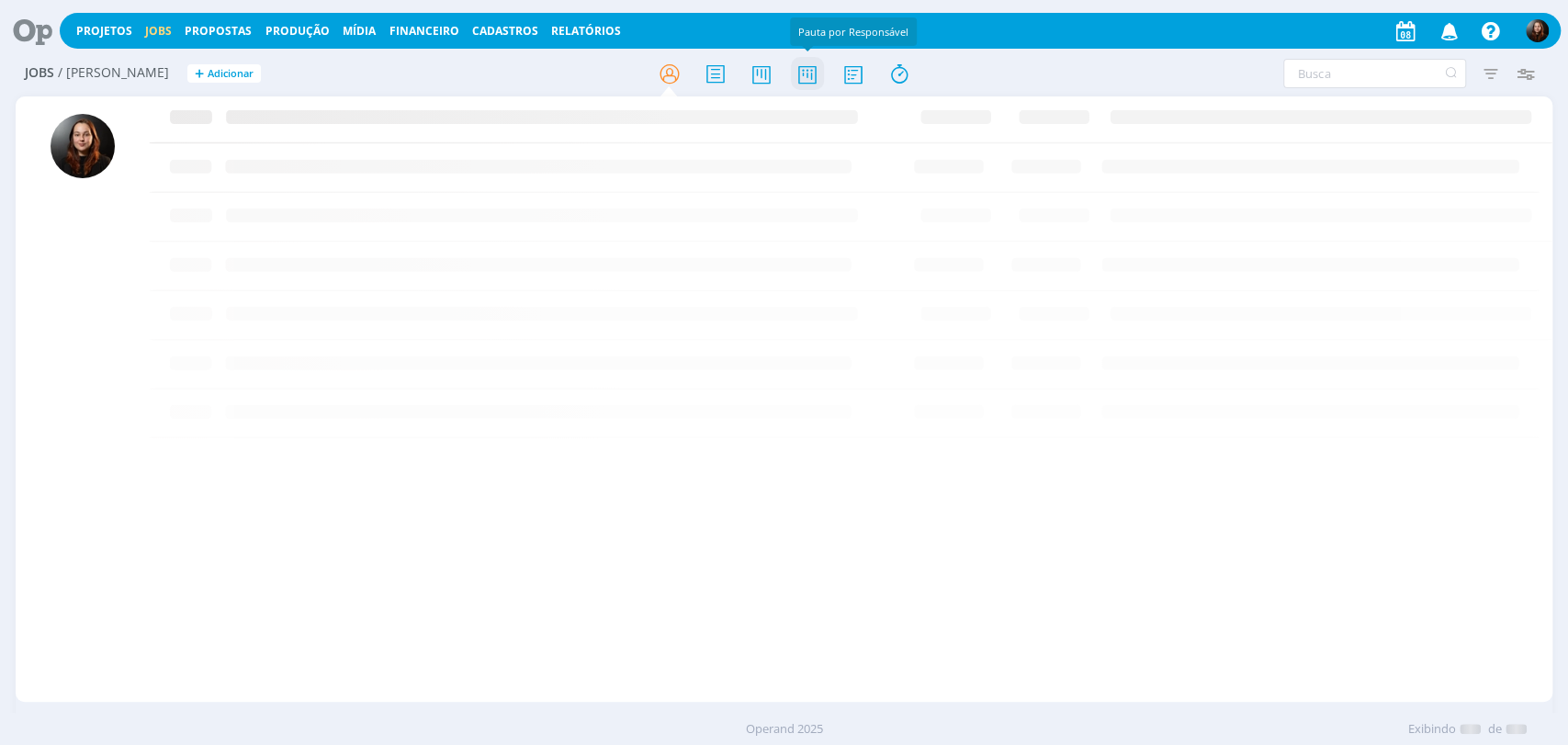
click at [796, 71] on icon at bounding box center [807, 74] width 33 height 35
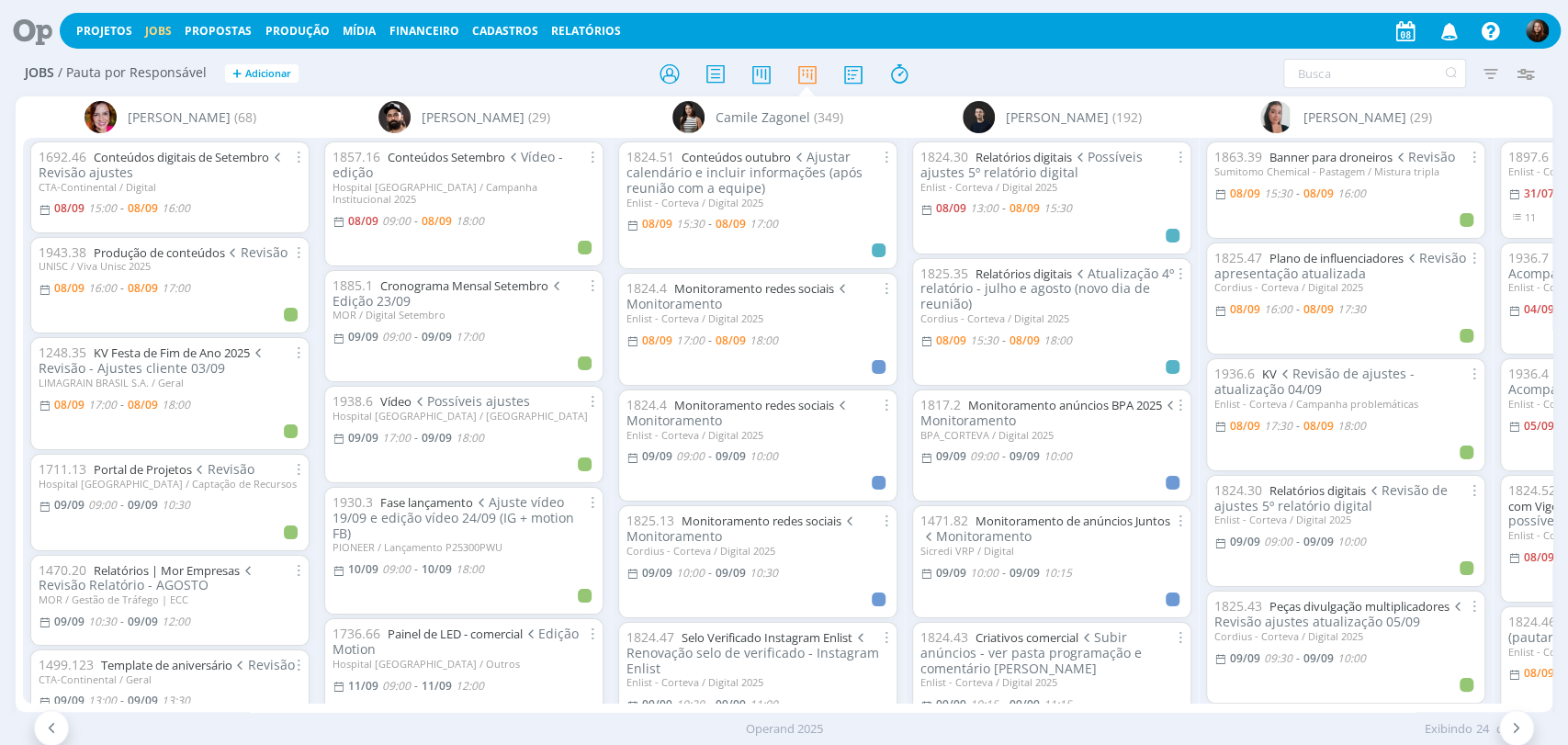
scroll to position [0, 4064]
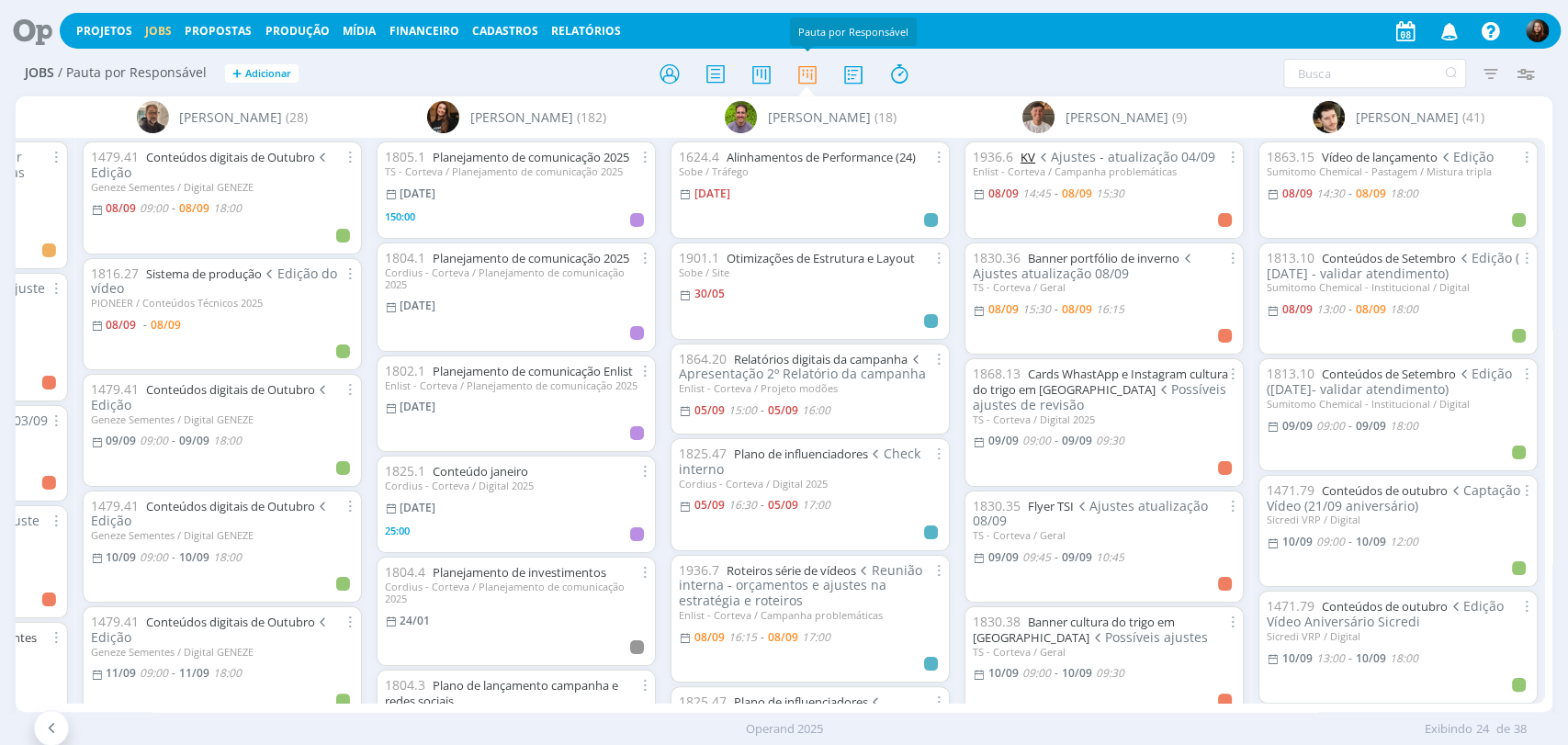
click at [1025, 156] on link "KV" at bounding box center [1027, 156] width 15 height 17
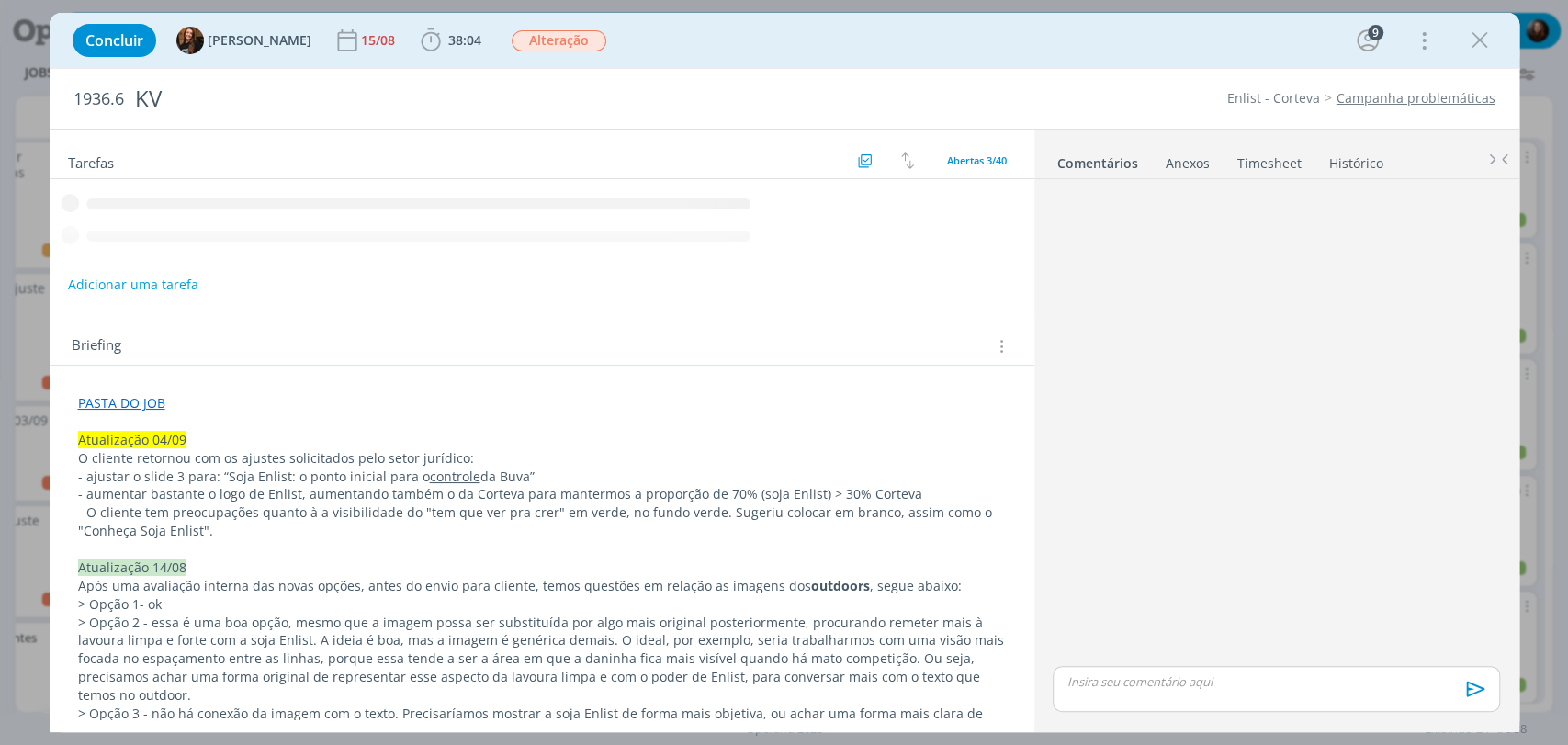
click at [1057, 55] on div "Concluir Tayná Morsch 15/08 38:04 Iniciar Apontar Data * 08/09/2025 Horas * 00:…" at bounding box center [784, 40] width 1442 height 44
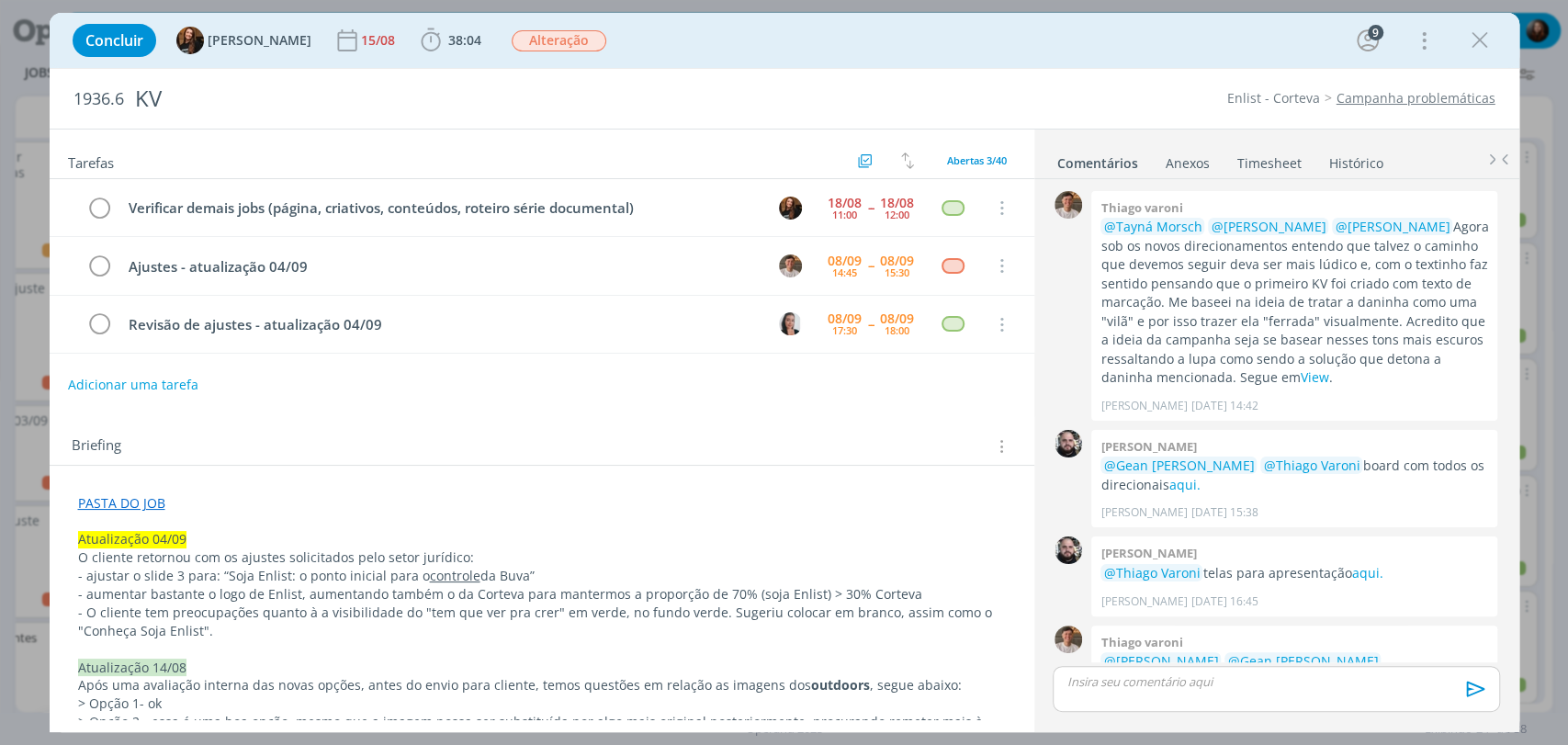
scroll to position [1835, 0]
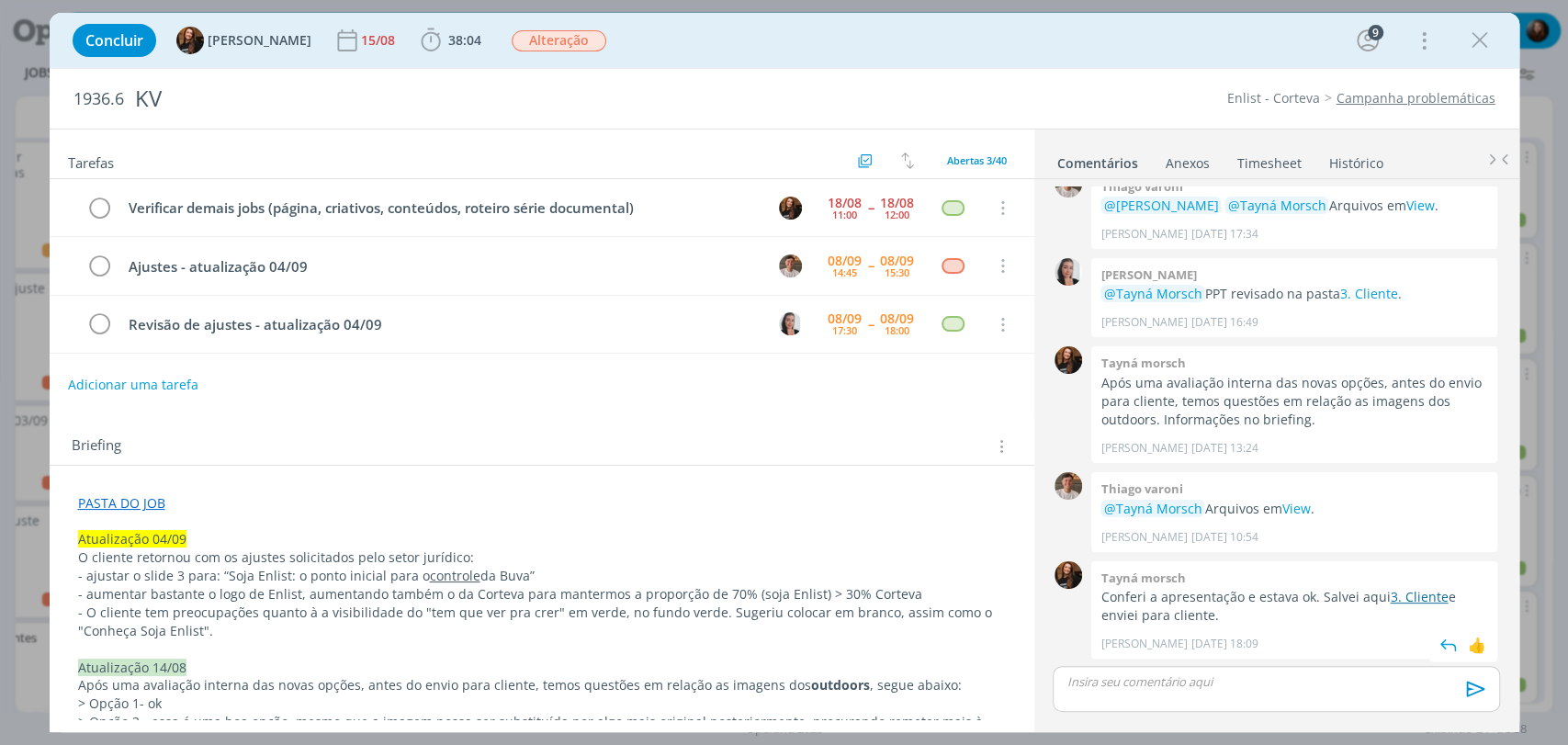
click at [1418, 597] on link "3. Cliente" at bounding box center [1419, 597] width 58 height 18
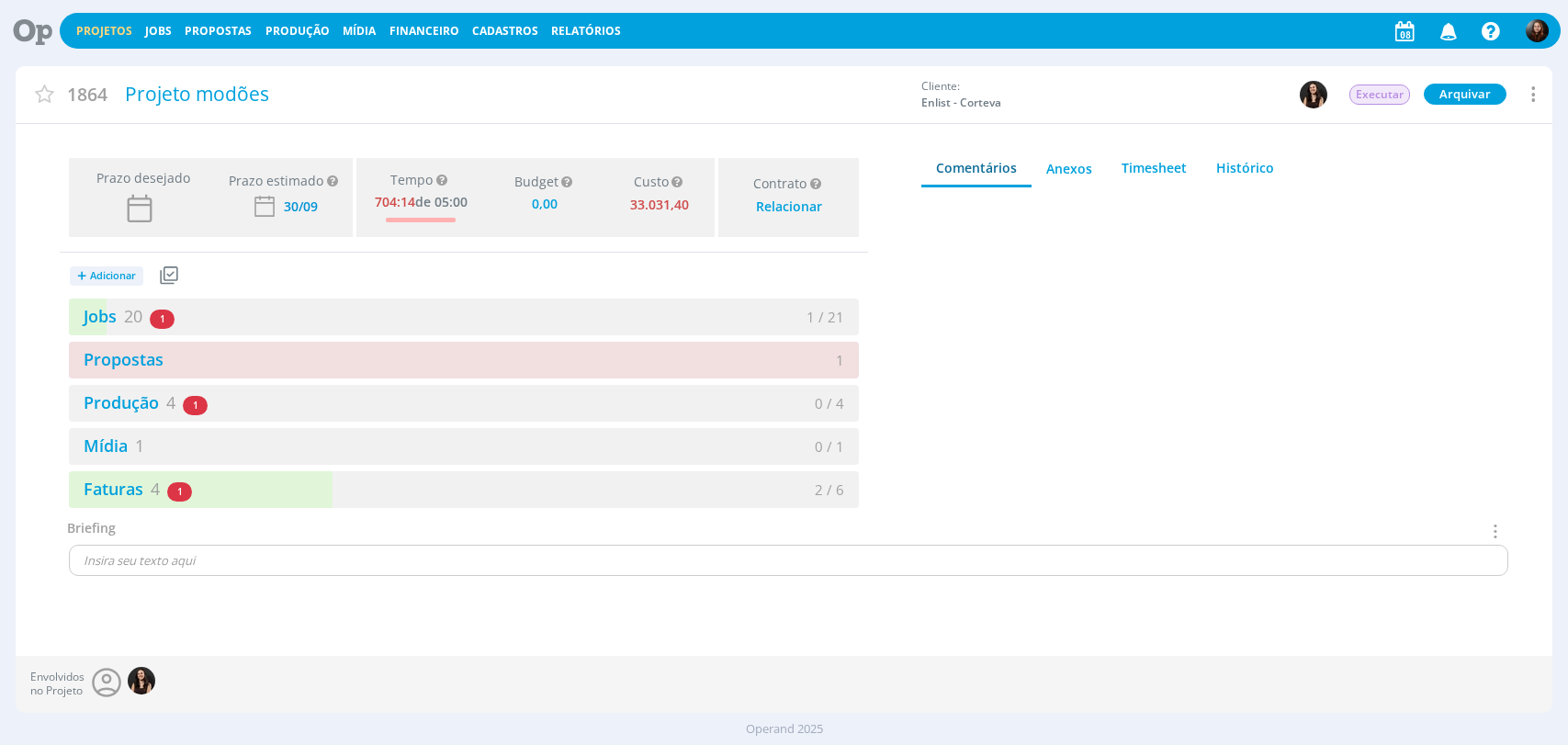
type input "0,00"
click at [105, 309] on link "Jobs 20" at bounding box center [105, 315] width 74 height 22
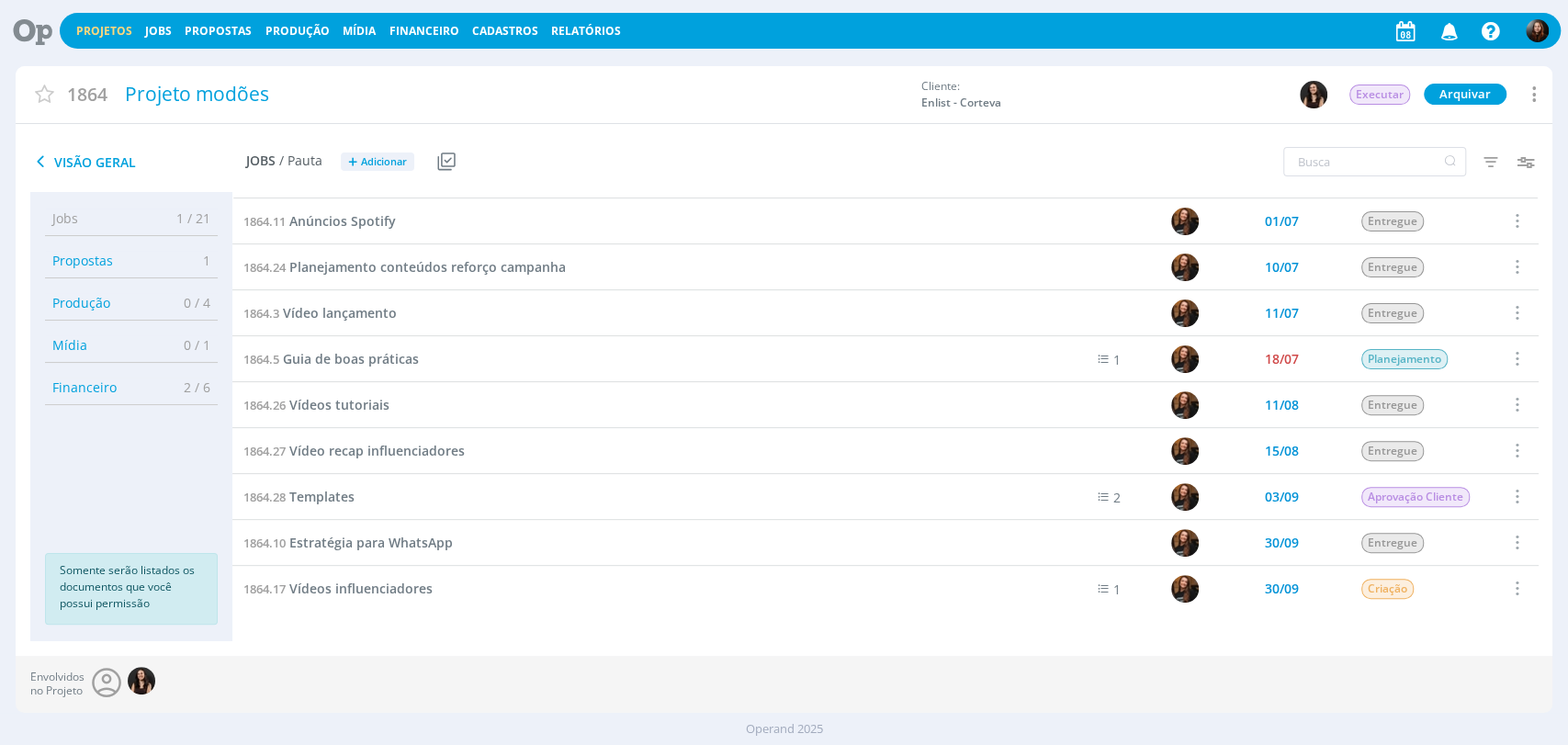
scroll to position [506, 0]
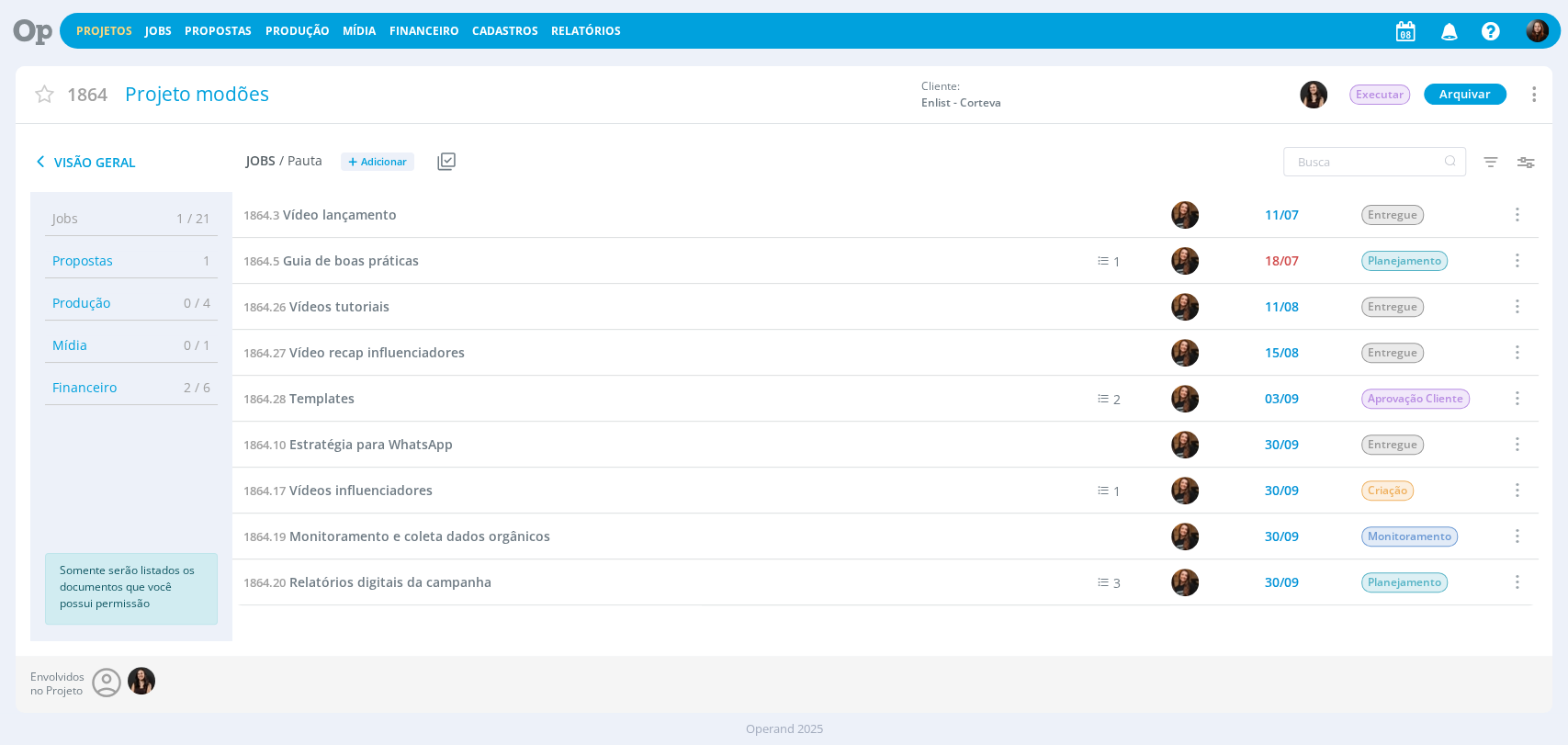
click at [1117, 56] on div "Projetos Jobs Propostas Produção Mídia Financeiro Cadastros Relatórios Notifica…" at bounding box center [784, 379] width 1568 height 760
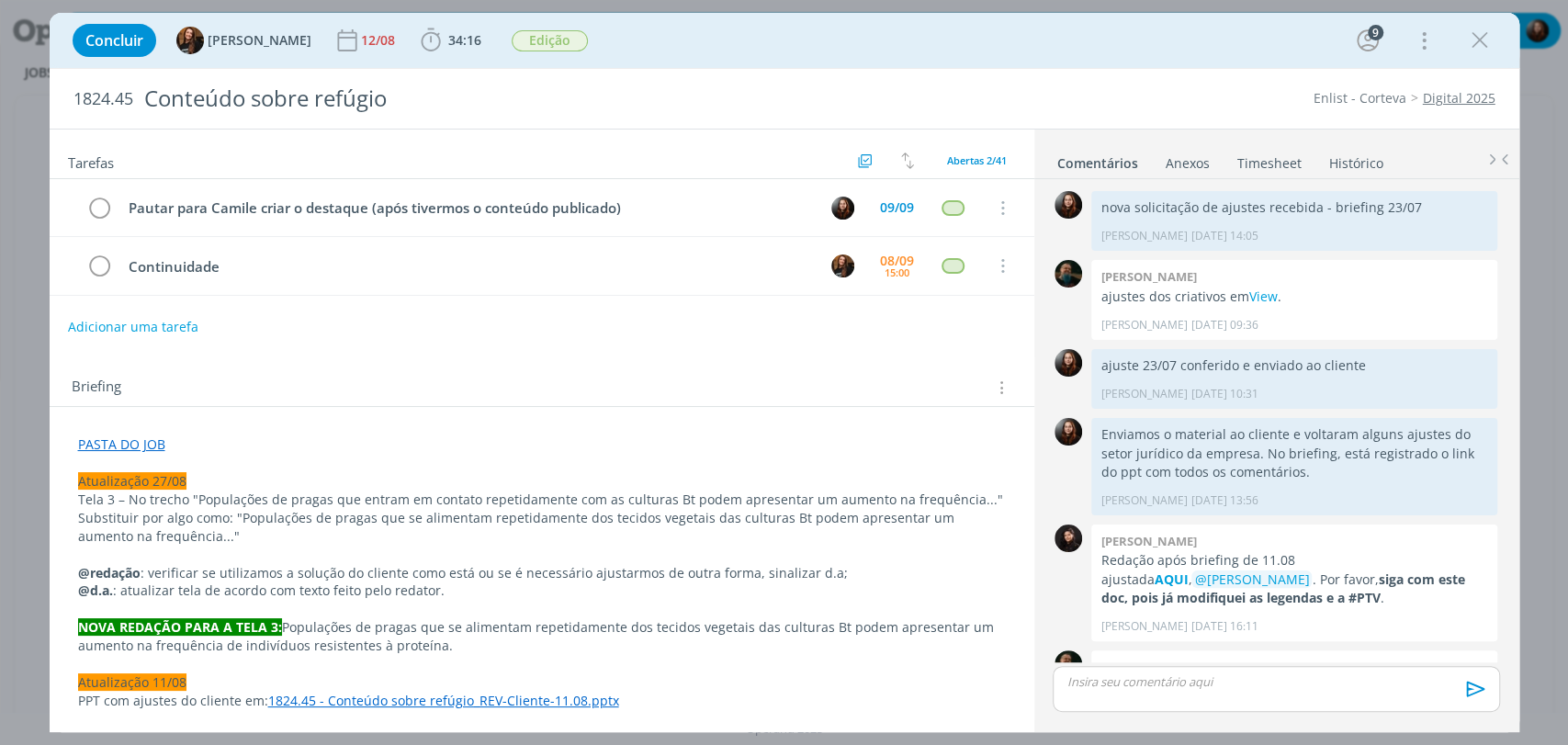
scroll to position [1664, 0]
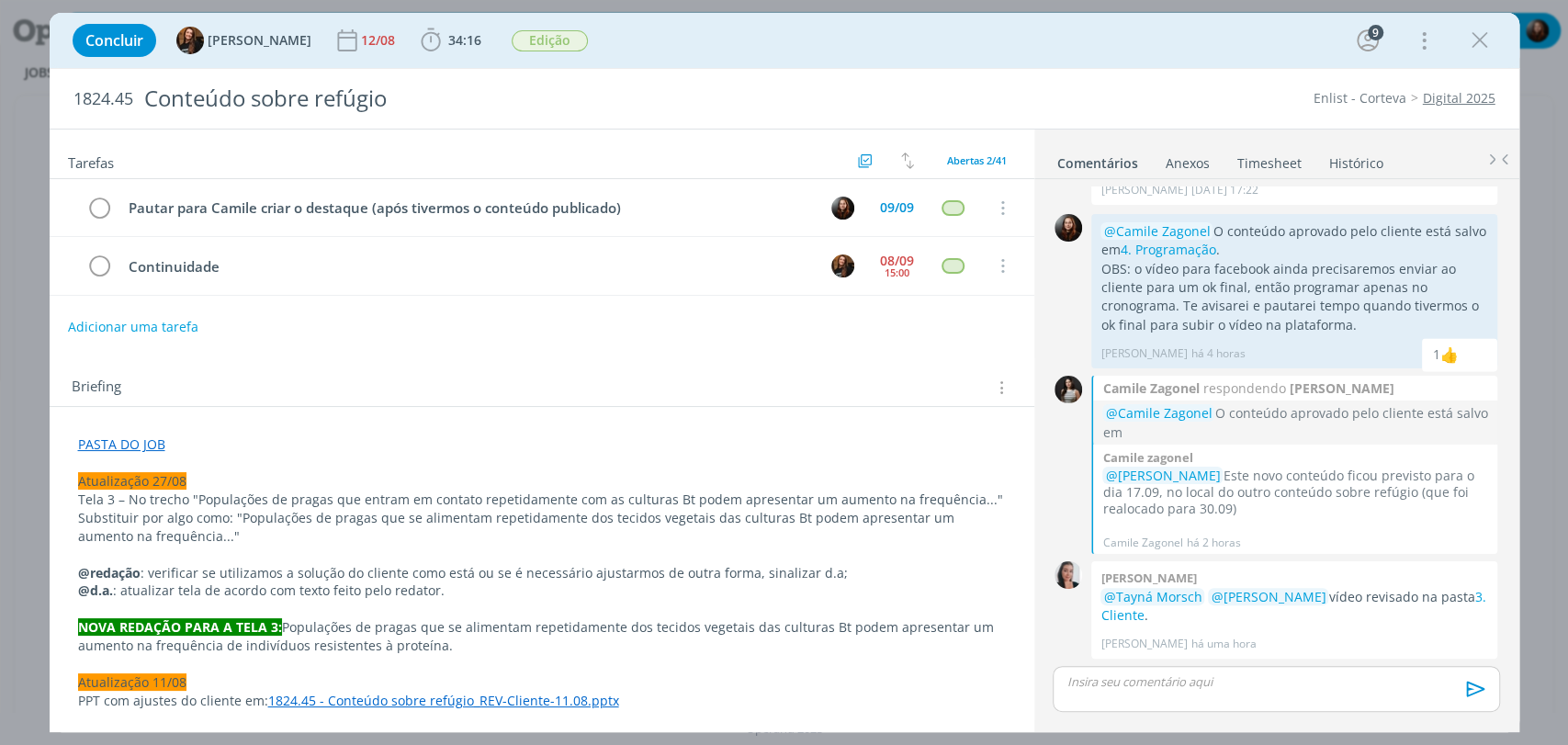
click at [1159, 52] on div "Concluir Tayná Morsch 12/08 34:16 Iniciar Apontar Data * 08/09/2025 Horas * 00:…" at bounding box center [784, 40] width 1442 height 44
click at [1074, 66] on div "Concluir Tayná Morsch 12/08 34:16 Iniciar Apontar Data * 08/09/2025 Horas * 00:…" at bounding box center [784, 40] width 1470 height 55
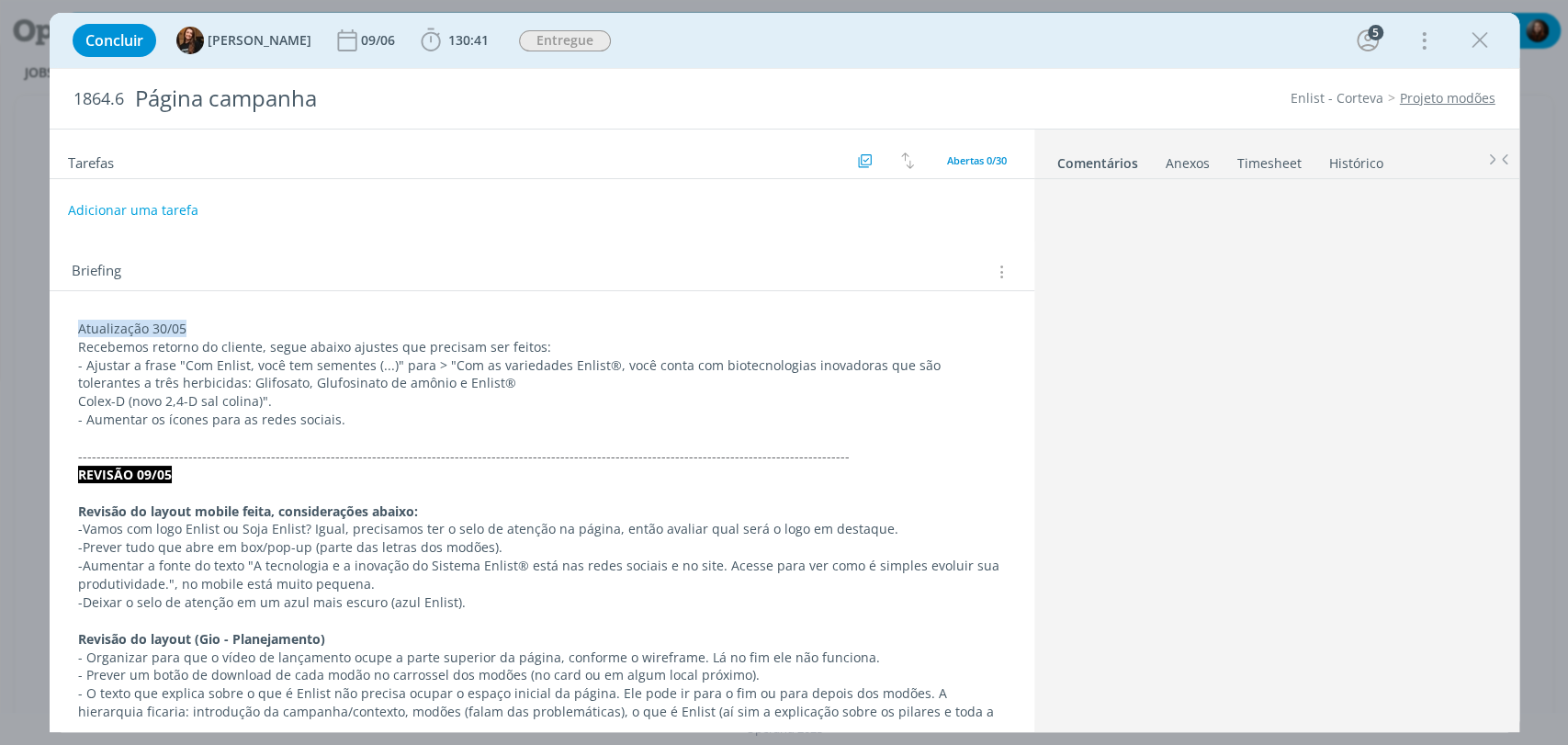
scroll to position [1860, 0]
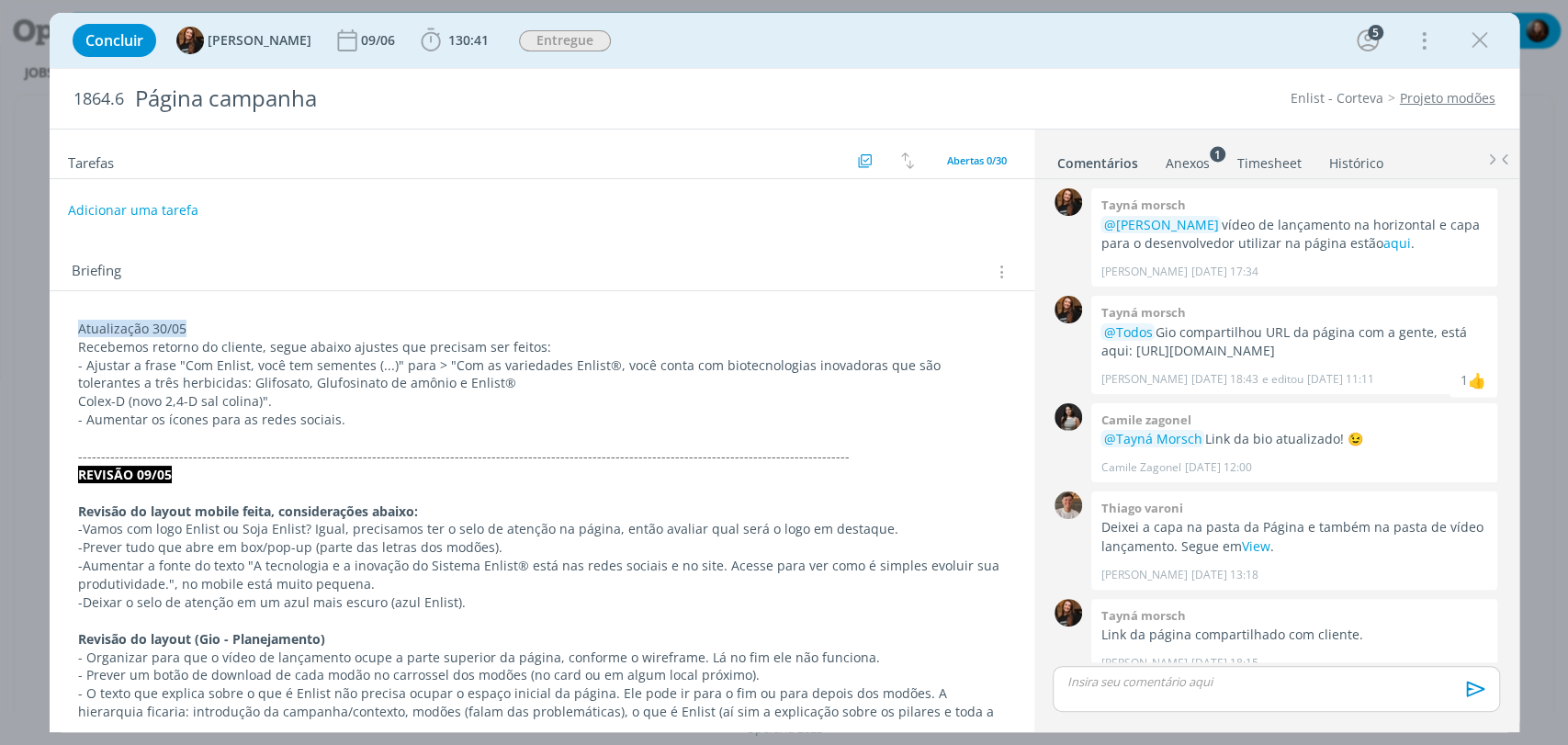
click at [465, 272] on div "Briefing Briefings Predefinidos Versões do Briefing Ver Briefing do Projeto" at bounding box center [545, 271] width 946 height 24
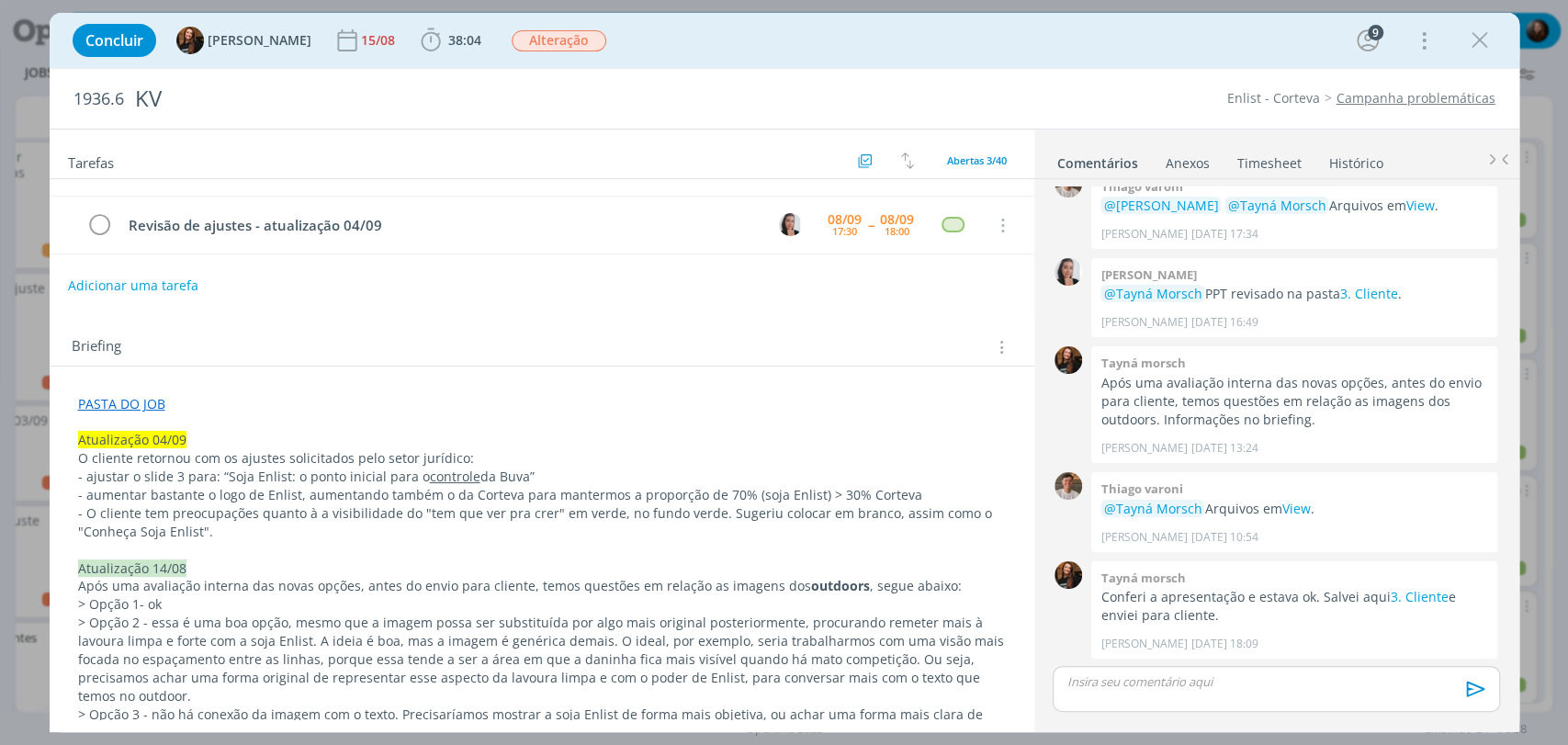
scroll to position [102, 0]
click at [1156, 81] on div "1936.6 KV Enlist - Corteva Campanha problemáticas" at bounding box center [784, 98] width 1470 height 60
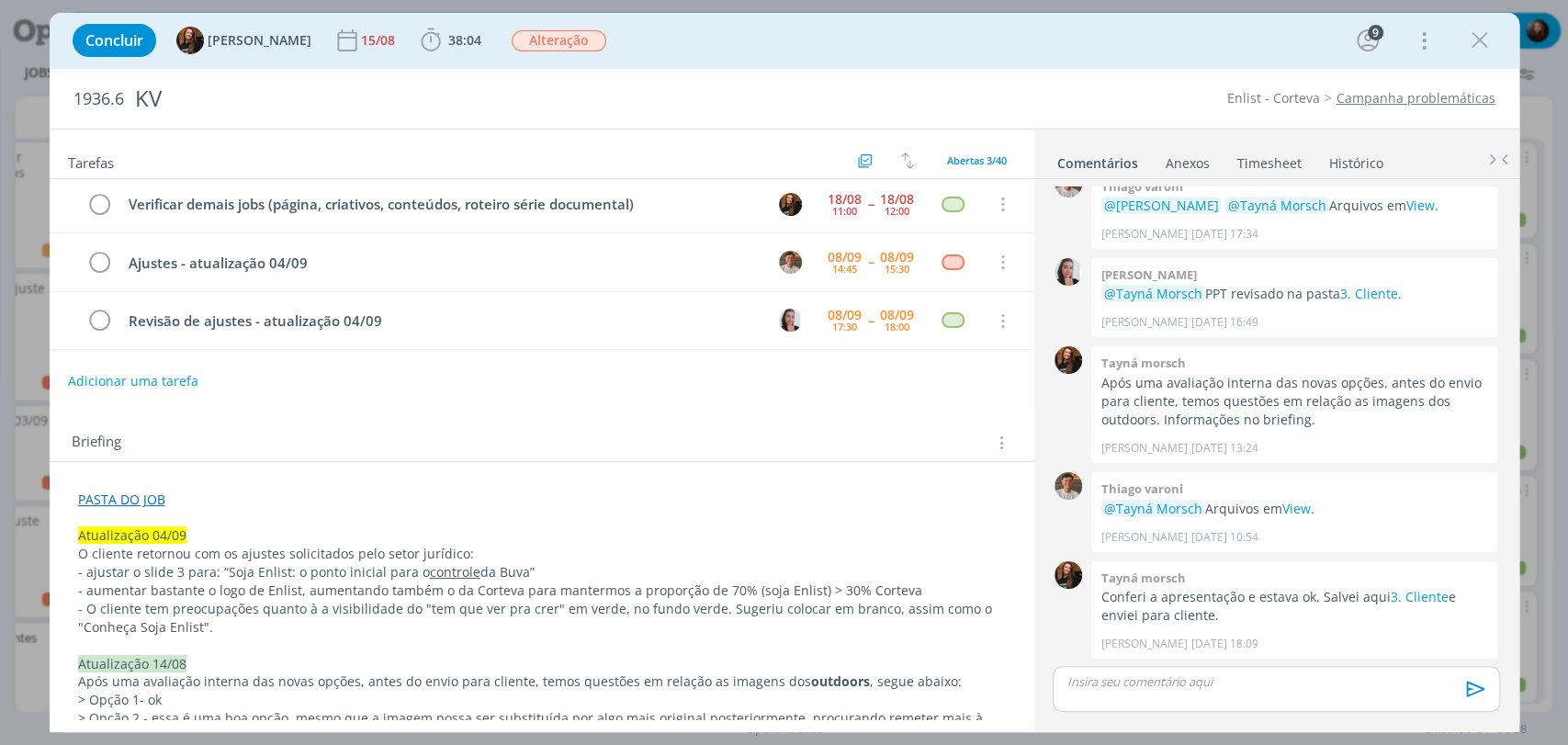
scroll to position [0, 0]
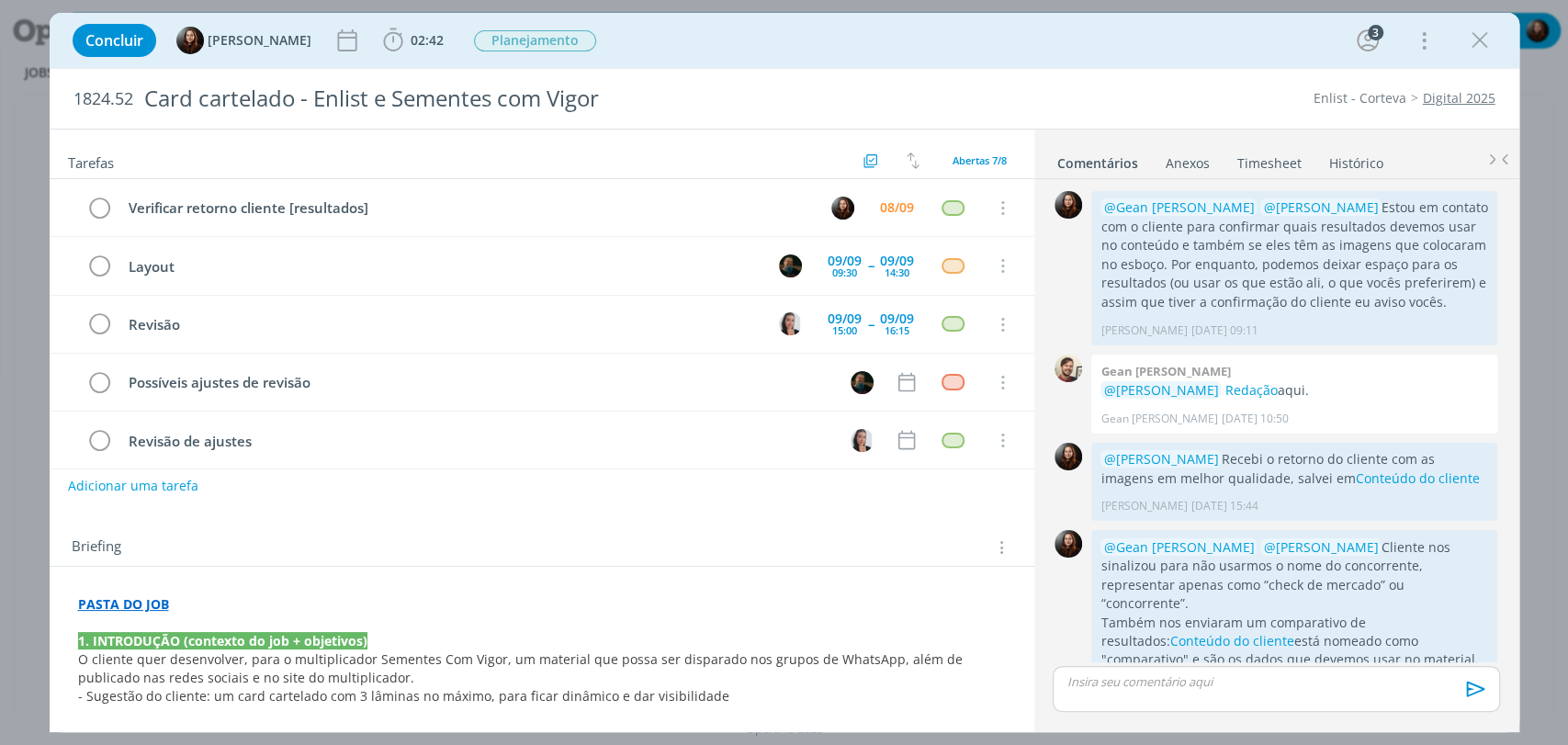
scroll to position [26, 0]
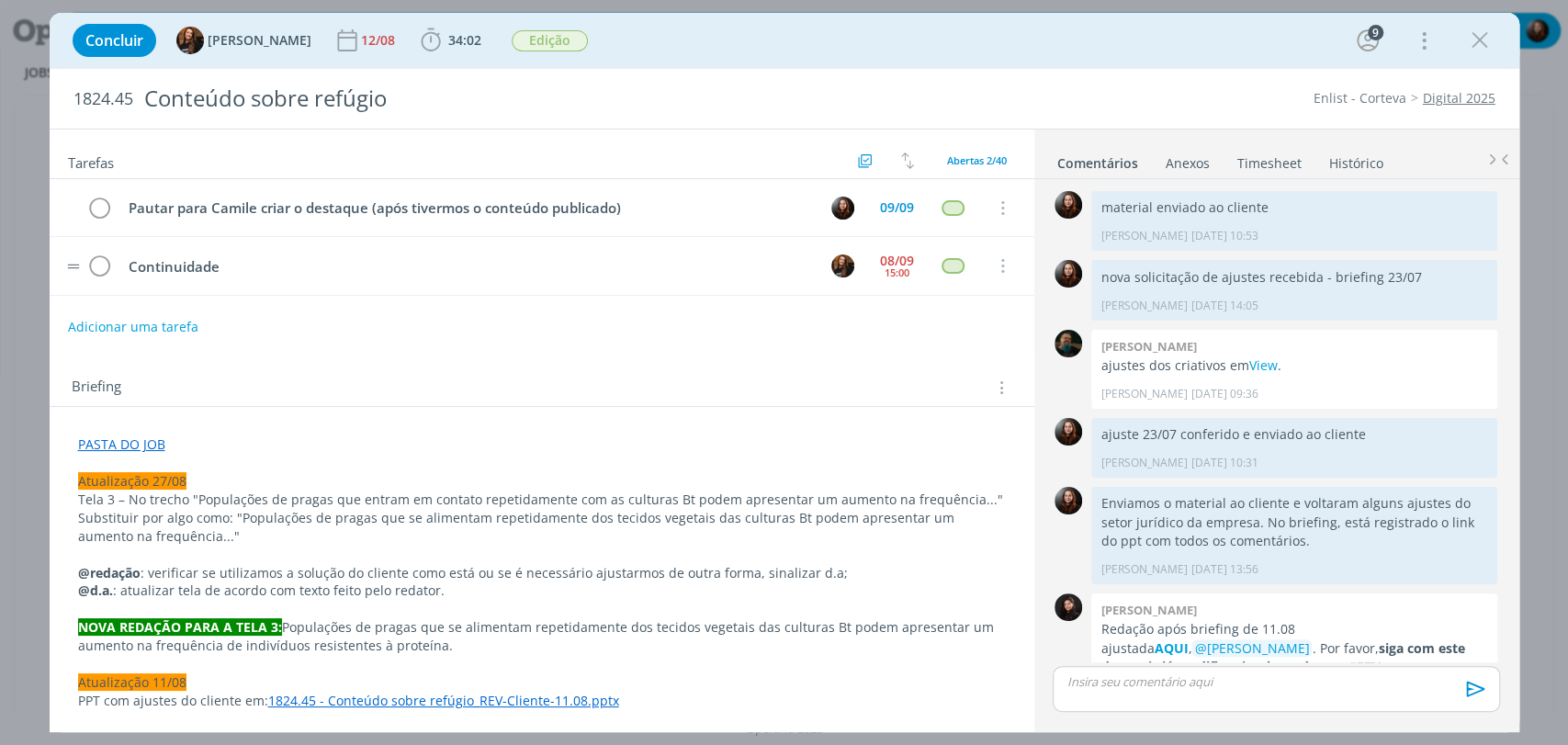
scroll to position [1734, 0]
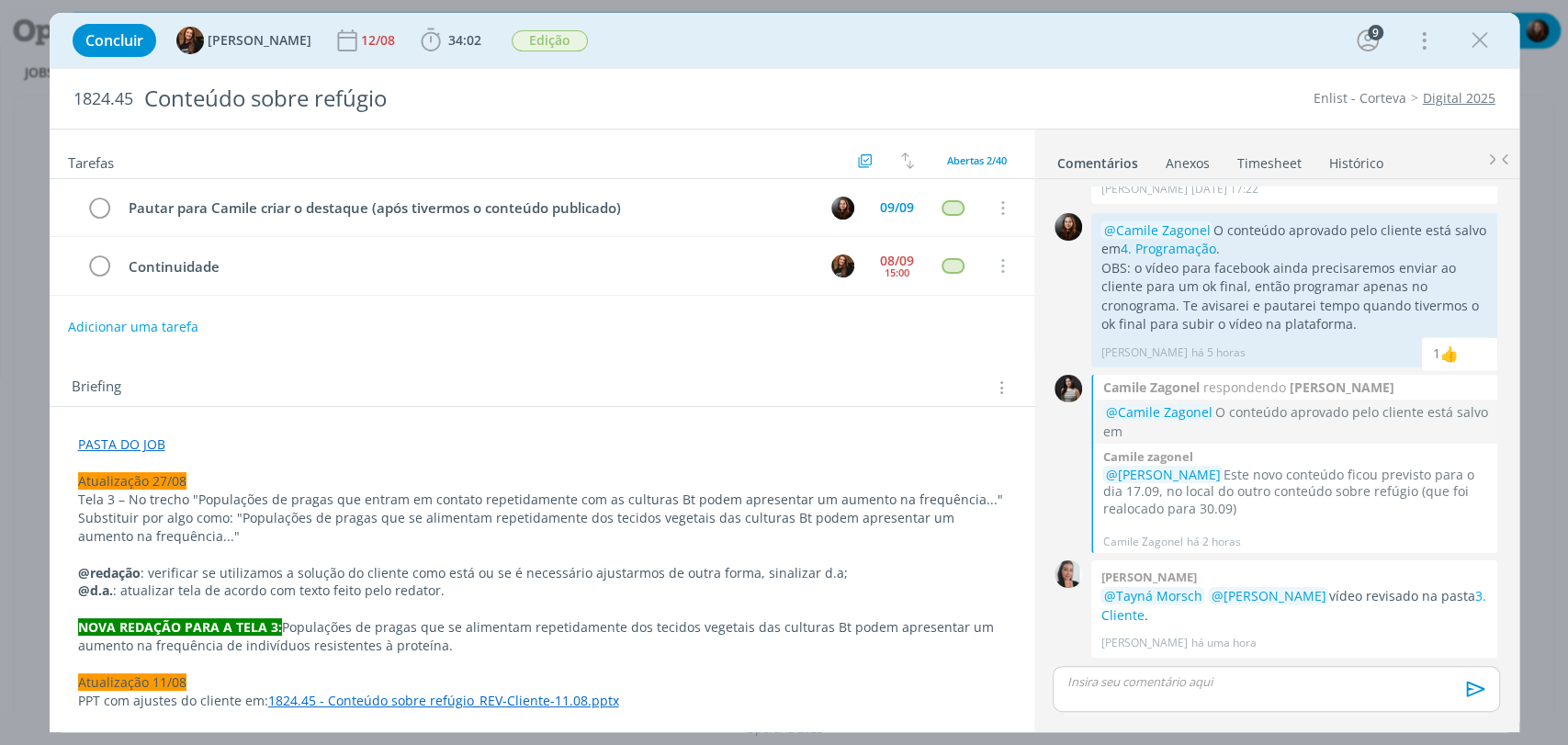
click at [695, 42] on div "Concluir Tayná Morsch 12/08 34:02 Iniciar Apontar Data * 08/09/2025 Horas * 00:…" at bounding box center [784, 40] width 1442 height 44
click at [1469, 597] on link "3. Cliente" at bounding box center [1294, 604] width 385 height 35
